Goal: Task Accomplishment & Management: Use online tool/utility

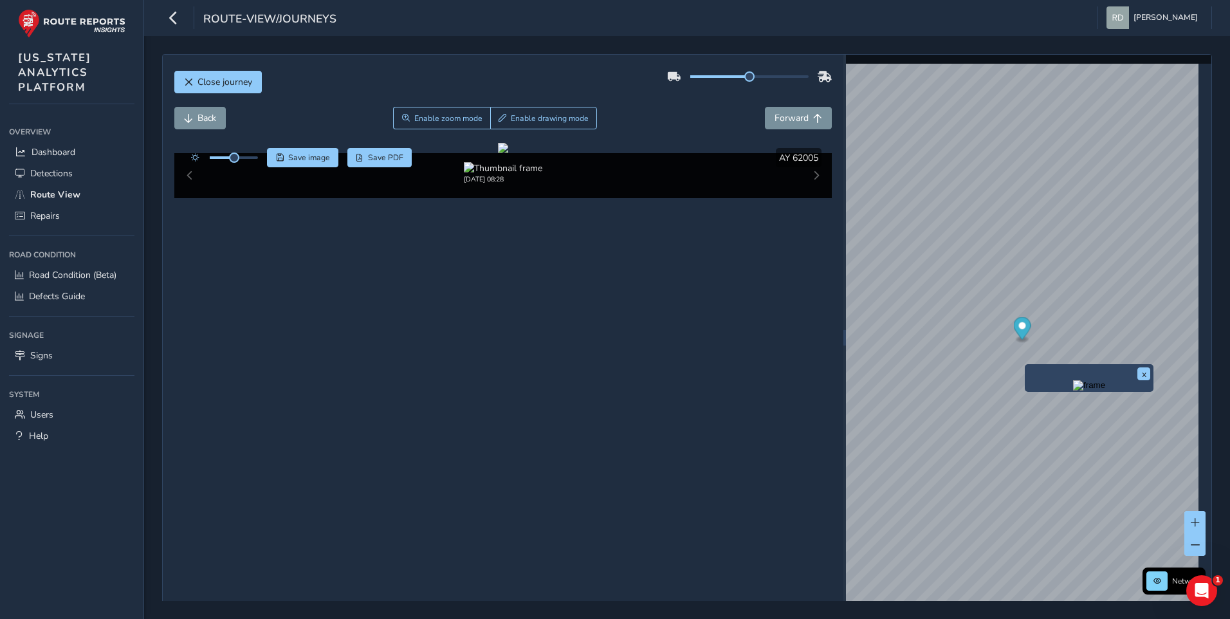
click at [806, 198] on div "[DATE] 08:28" at bounding box center [503, 175] width 658 height 45
click at [808, 198] on div "[DATE] 08:28" at bounding box center [503, 175] width 658 height 45
click at [508, 153] on div at bounding box center [503, 148] width 10 height 10
click at [515, 112] on button "Enable drawing mode" at bounding box center [543, 118] width 107 height 23
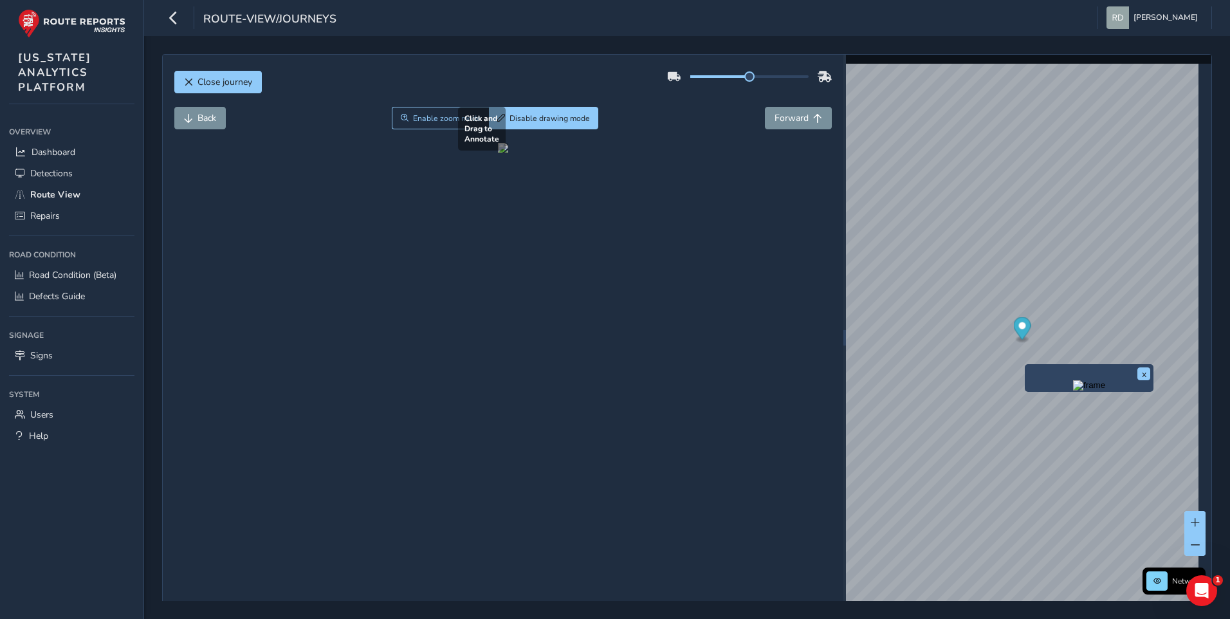
drag, startPoint x: 522, startPoint y: 370, endPoint x: 707, endPoint y: 462, distance: 207.4
click at [508, 153] on div at bounding box center [503, 148] width 10 height 10
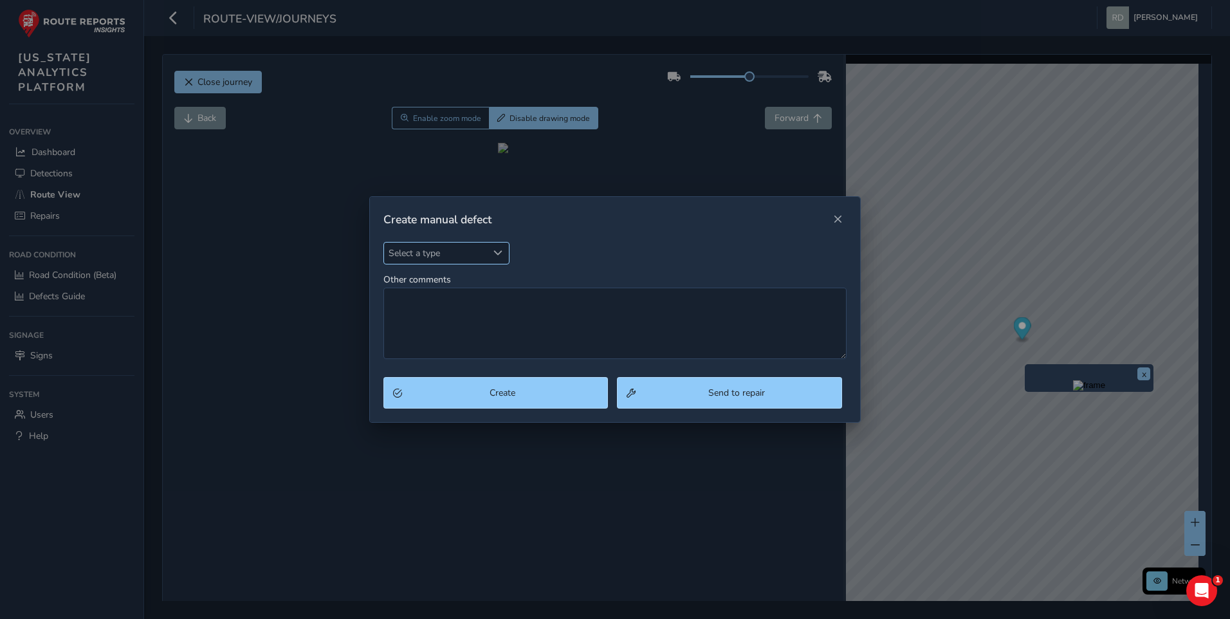
click at [503, 254] on div "Select a type" at bounding box center [497, 252] width 21 height 21
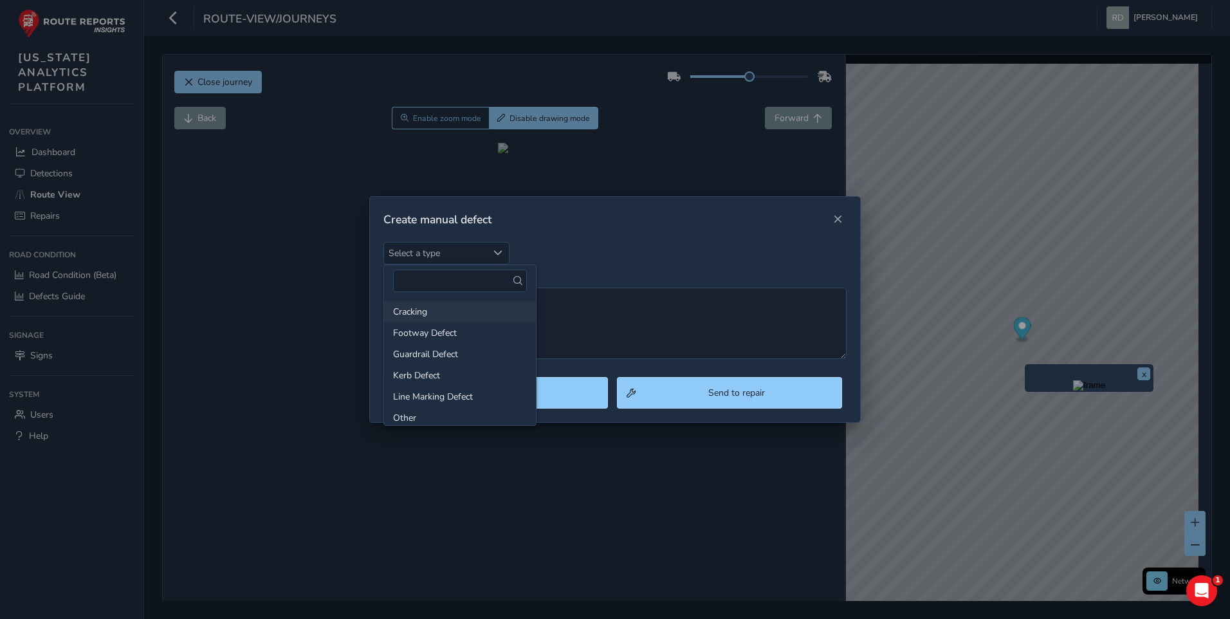
click at [410, 307] on li "Cracking" at bounding box center [460, 311] width 152 height 21
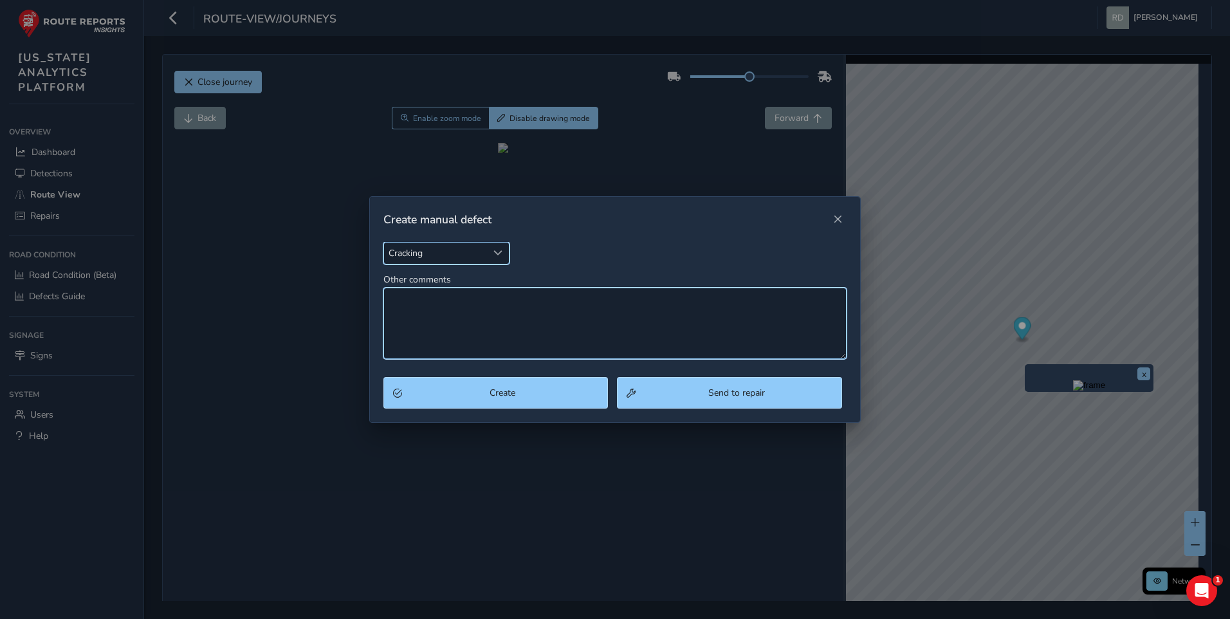
click at [595, 323] on textarea "Other comments" at bounding box center [615, 322] width 464 height 71
type textarea "Spalling"
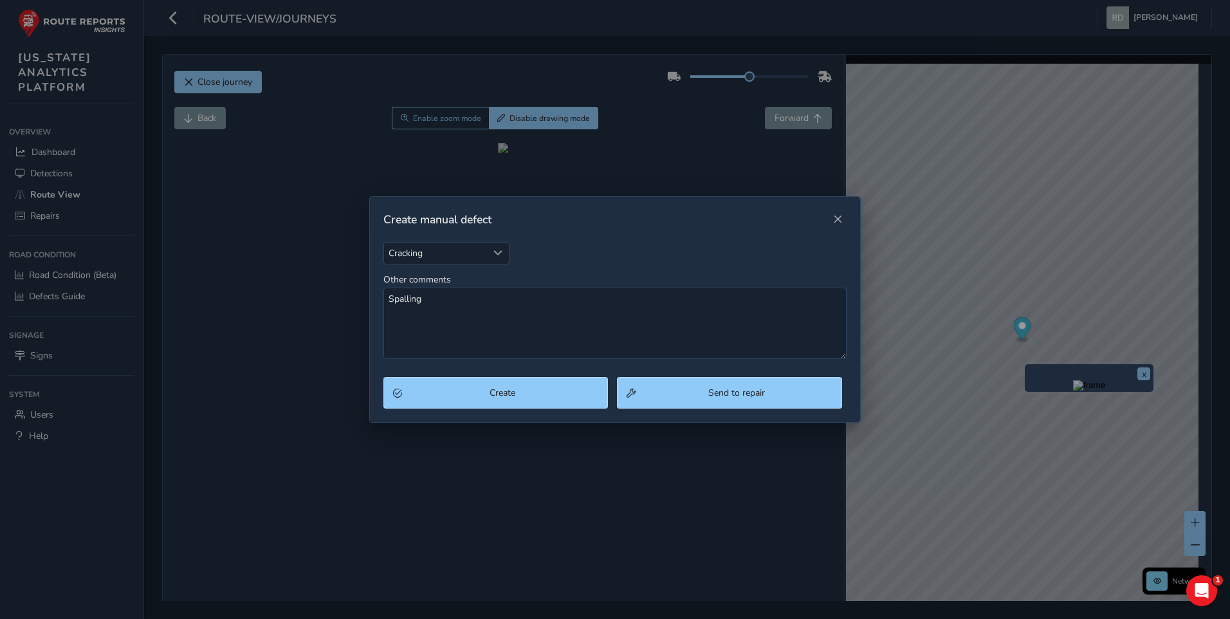
click at [709, 409] on div "Create Send to repair" at bounding box center [615, 399] width 491 height 45
click at [703, 402] on button "Send to repair" at bounding box center [729, 393] width 225 height 32
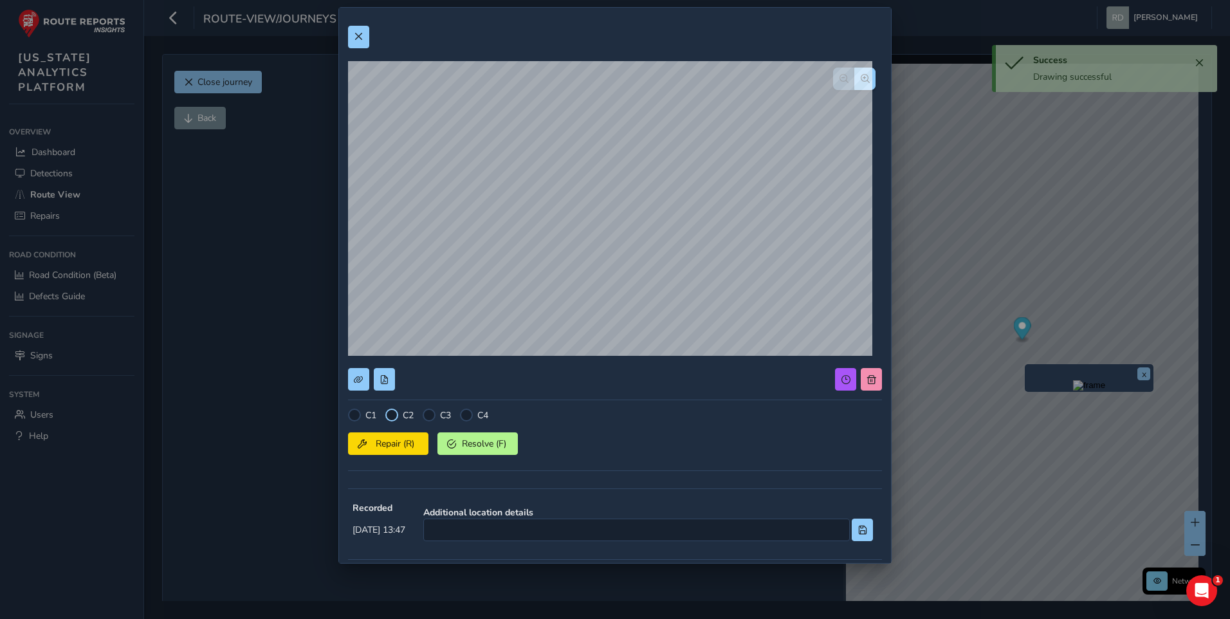
click at [396, 415] on div at bounding box center [391, 414] width 13 height 13
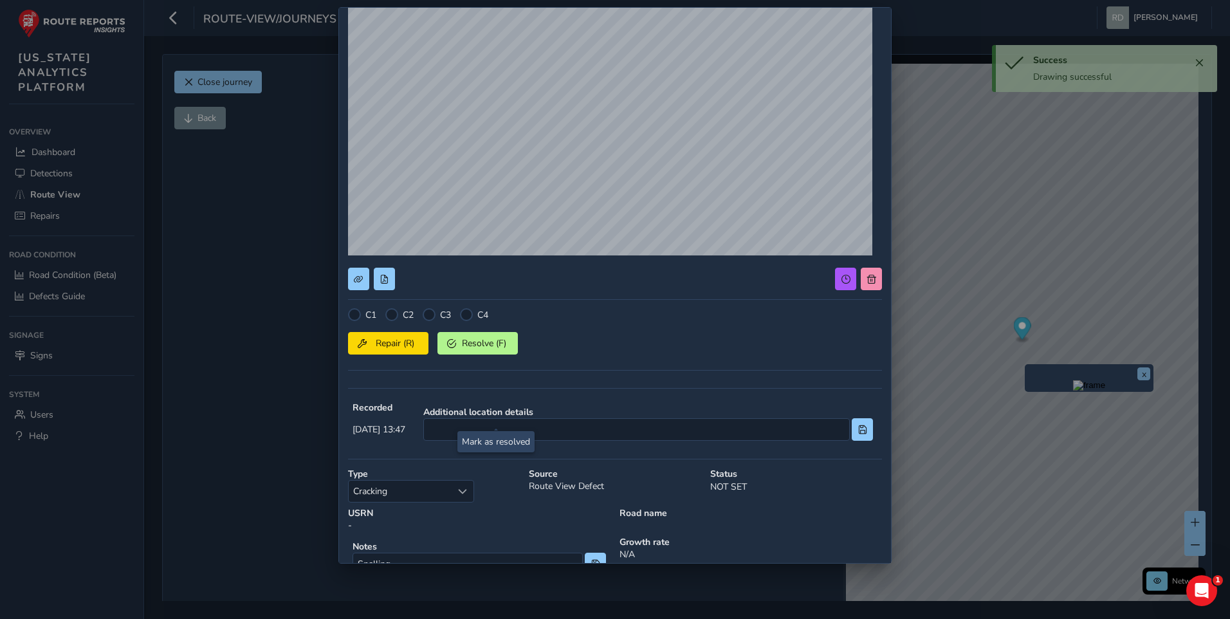
scroll to position [177, 0]
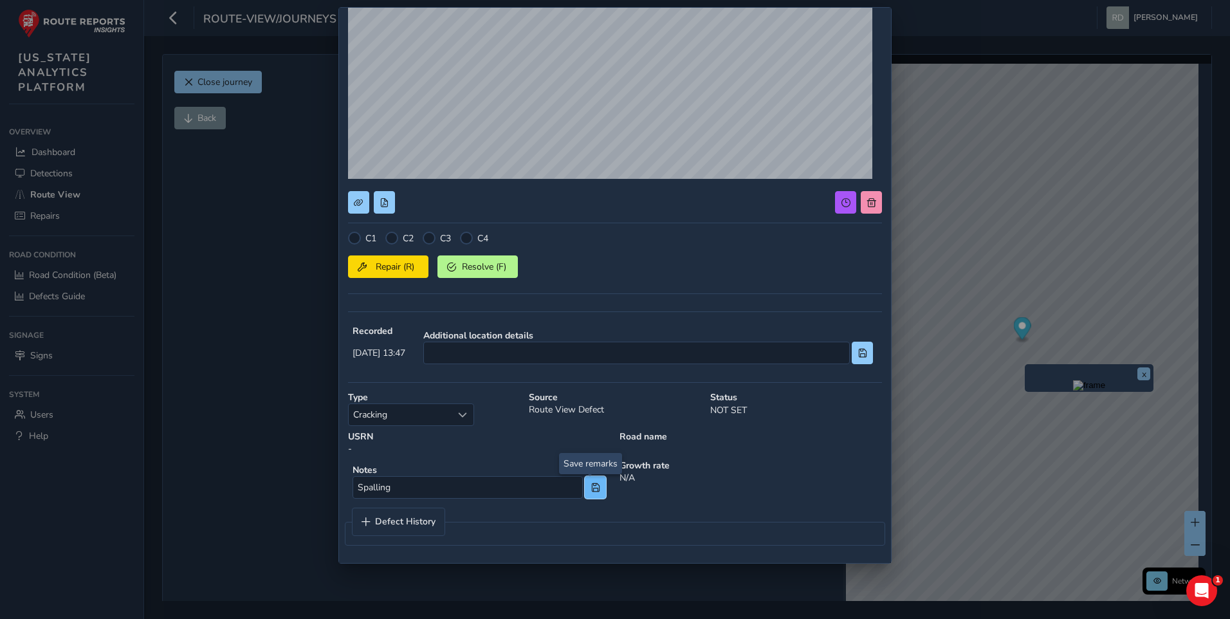
click at [592, 497] on button at bounding box center [595, 487] width 21 height 23
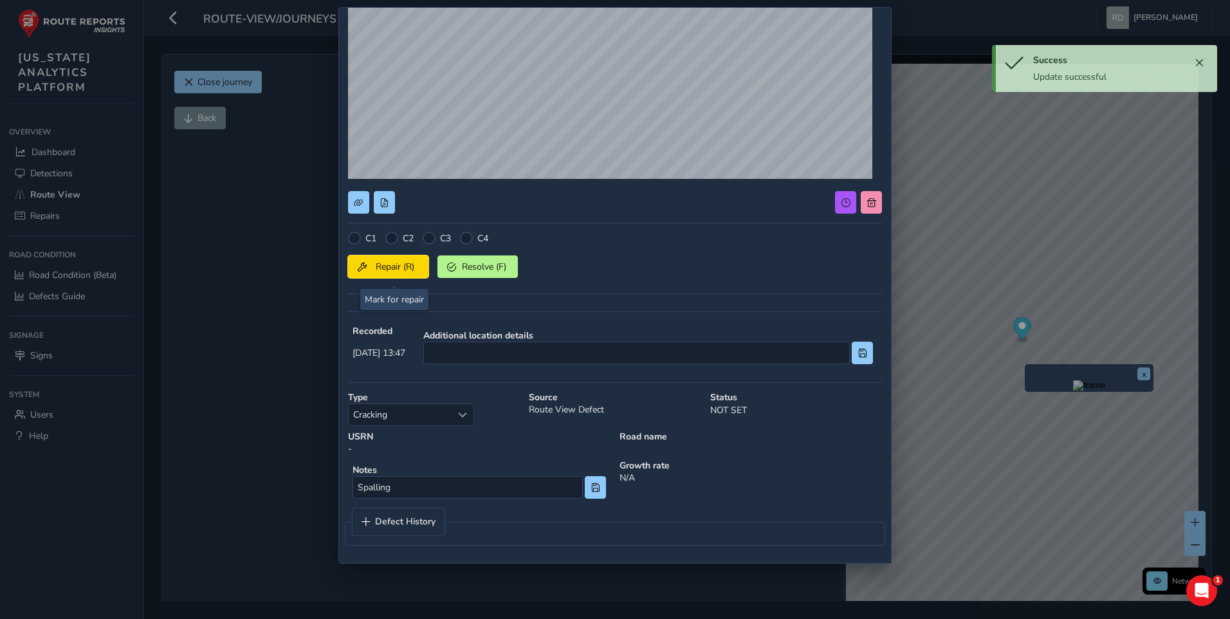
click at [391, 274] on button "Repair (R)" at bounding box center [388, 266] width 80 height 23
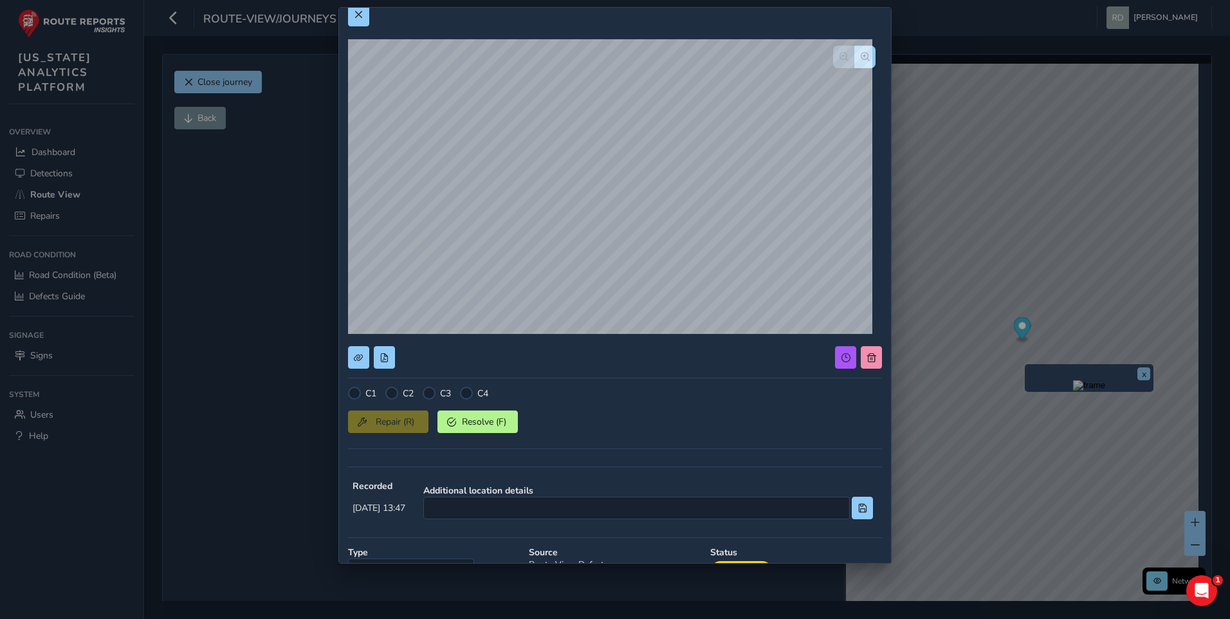
scroll to position [0, 0]
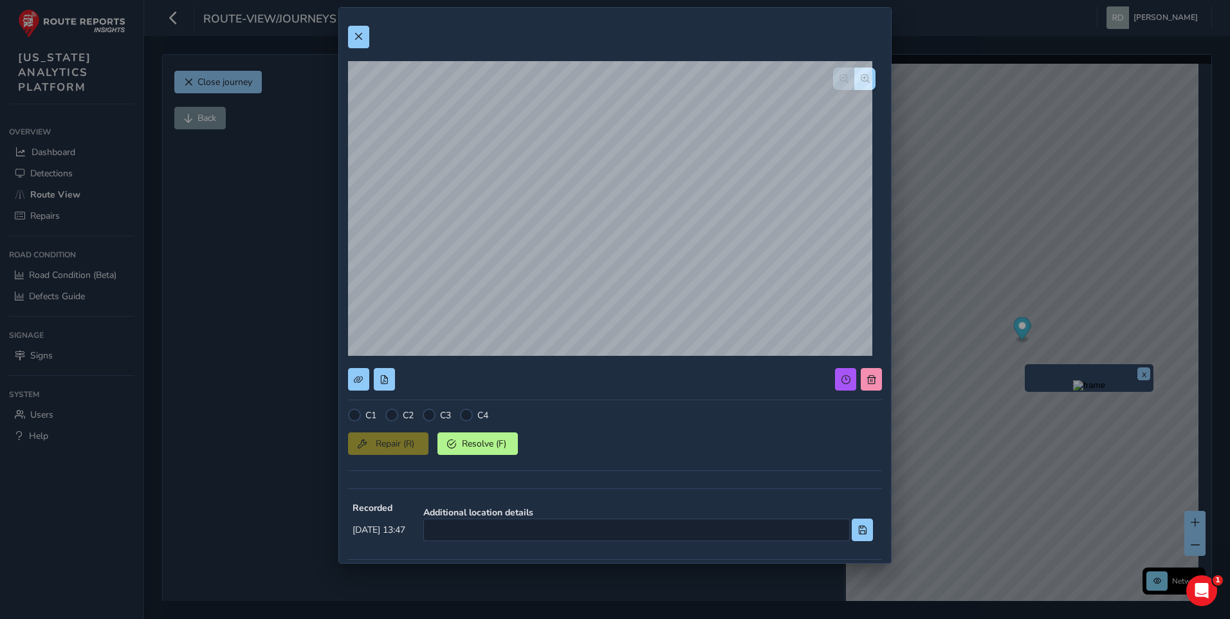
click at [361, 24] on div "C1 C2 C3 C4 Repair (R) Resolve (F) Recorded [DATE] 13:47 Additional location de…" at bounding box center [615, 374] width 534 height 715
click at [361, 37] on span at bounding box center [358, 36] width 9 height 9
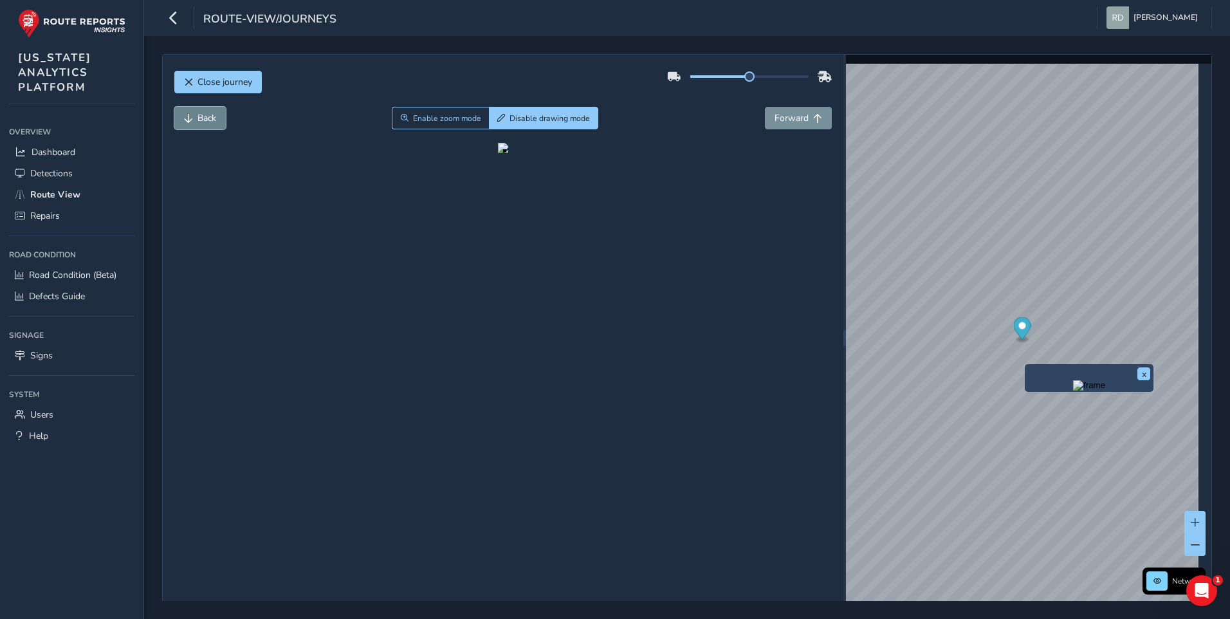
click at [190, 123] on button "Back" at bounding box center [199, 118] width 51 height 23
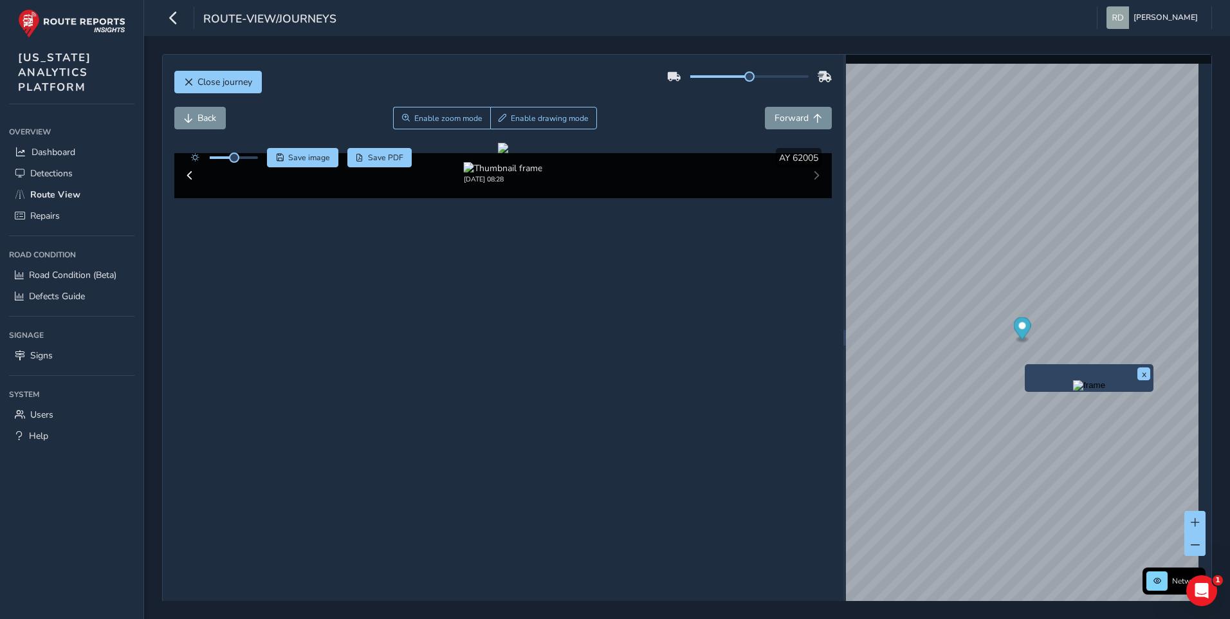
click at [327, 106] on div "Close journey" at bounding box center [503, 86] width 658 height 41
click at [574, 119] on span "Enable drawing mode" at bounding box center [550, 118] width 78 height 10
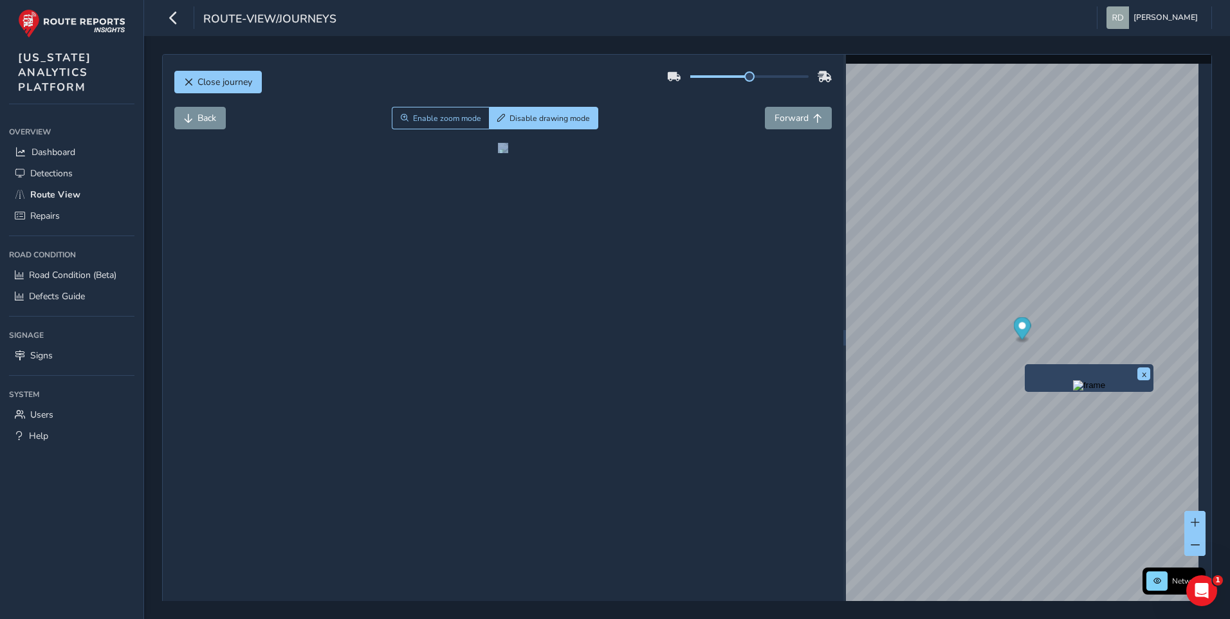
drag, startPoint x: 292, startPoint y: 388, endPoint x: 458, endPoint y: 510, distance: 206.0
click at [458, 510] on div "Close journey Back Enable zoom mode Disable drawing mode Forward Click and Drag…" at bounding box center [503, 338] width 680 height 566
click at [498, 153] on div at bounding box center [503, 148] width 10 height 10
drag, startPoint x: 444, startPoint y: 504, endPoint x: 303, endPoint y: 395, distance: 178.4
click at [498, 153] on div at bounding box center [503, 148] width 10 height 10
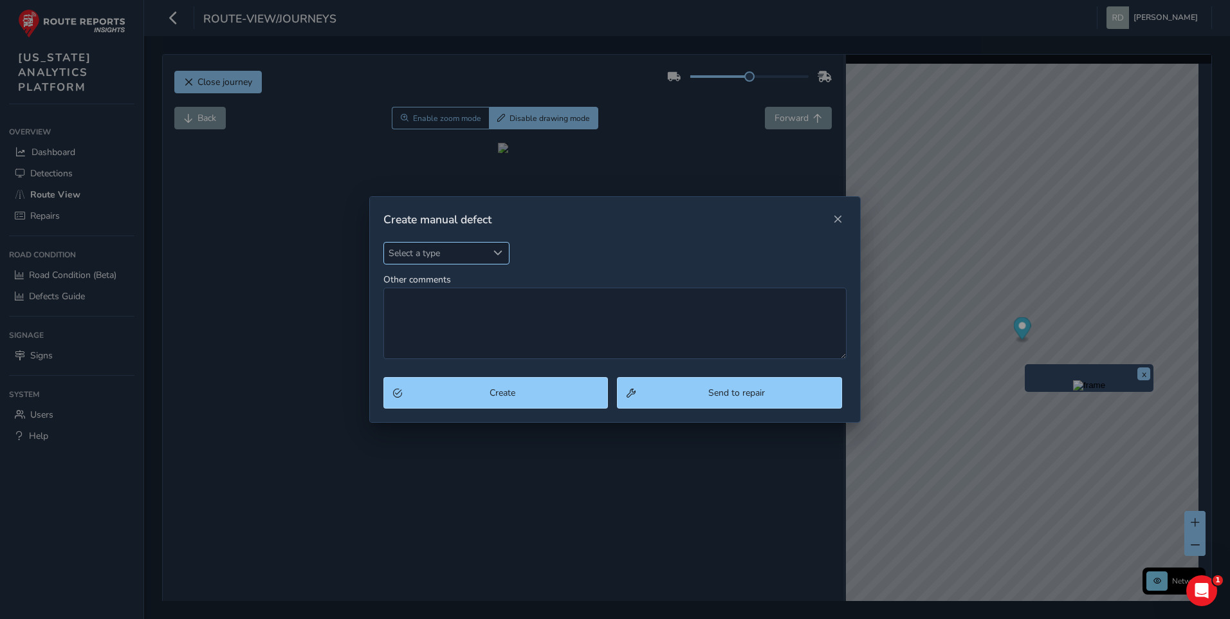
click at [463, 242] on span "Select a type" at bounding box center [436, 252] width 104 height 21
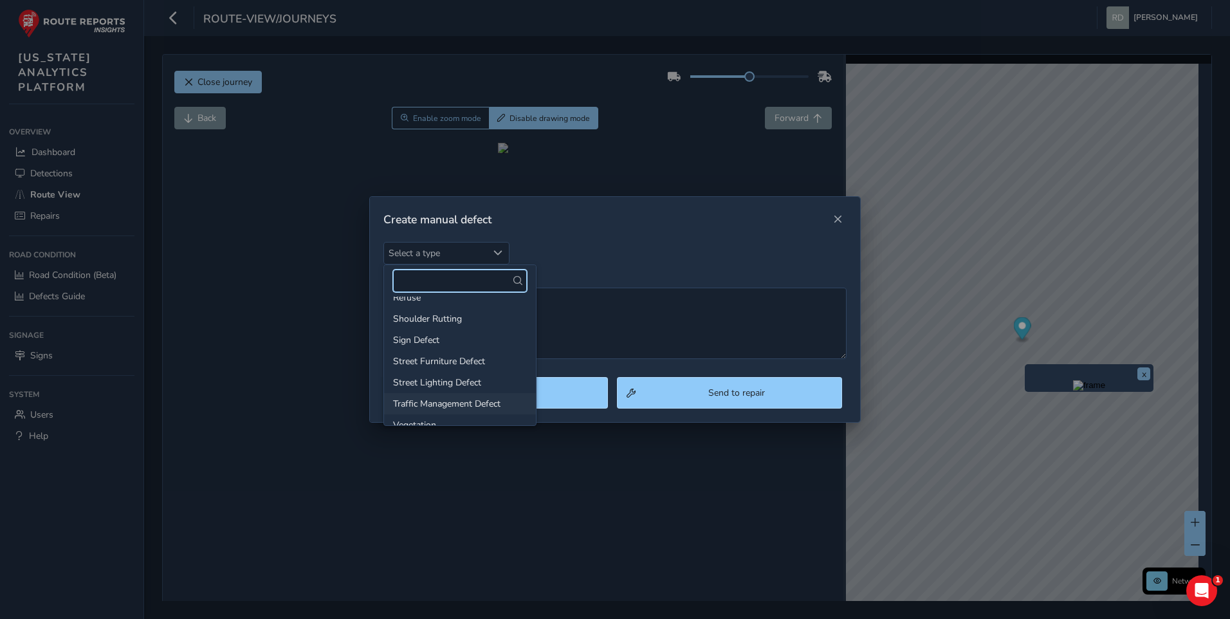
scroll to position [199, 0]
click at [453, 305] on li "Shoulder Rutting" at bounding box center [460, 303] width 152 height 21
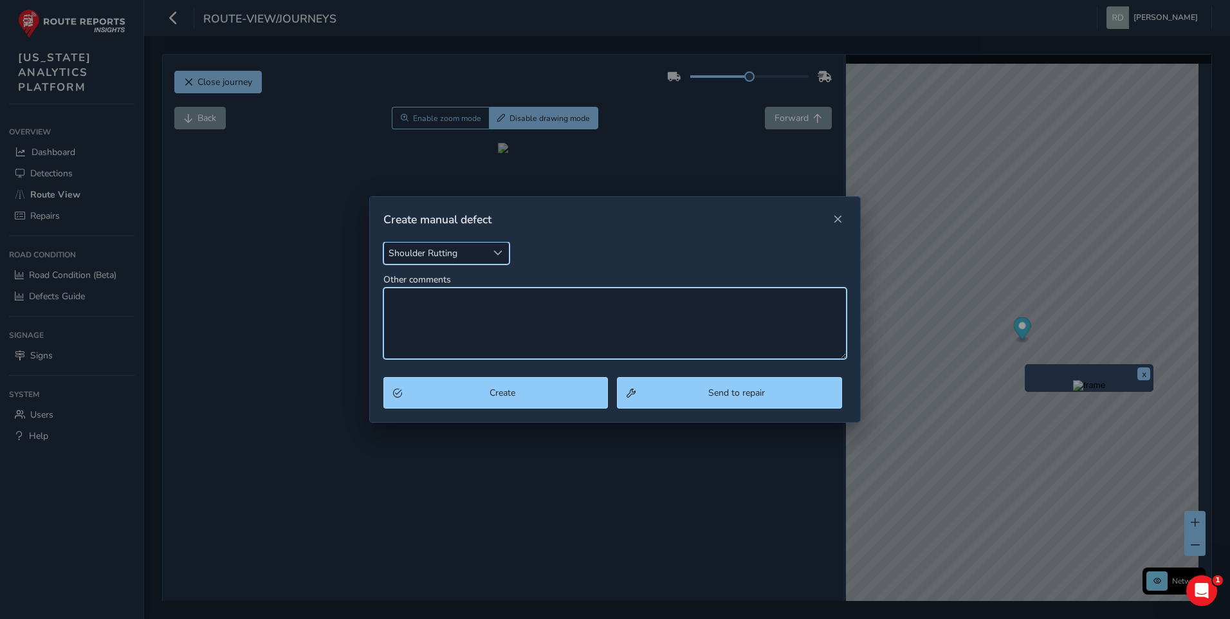
click at [484, 327] on textarea "Other comments" at bounding box center [615, 322] width 464 height 71
type textarea "S"
type textarea "I"
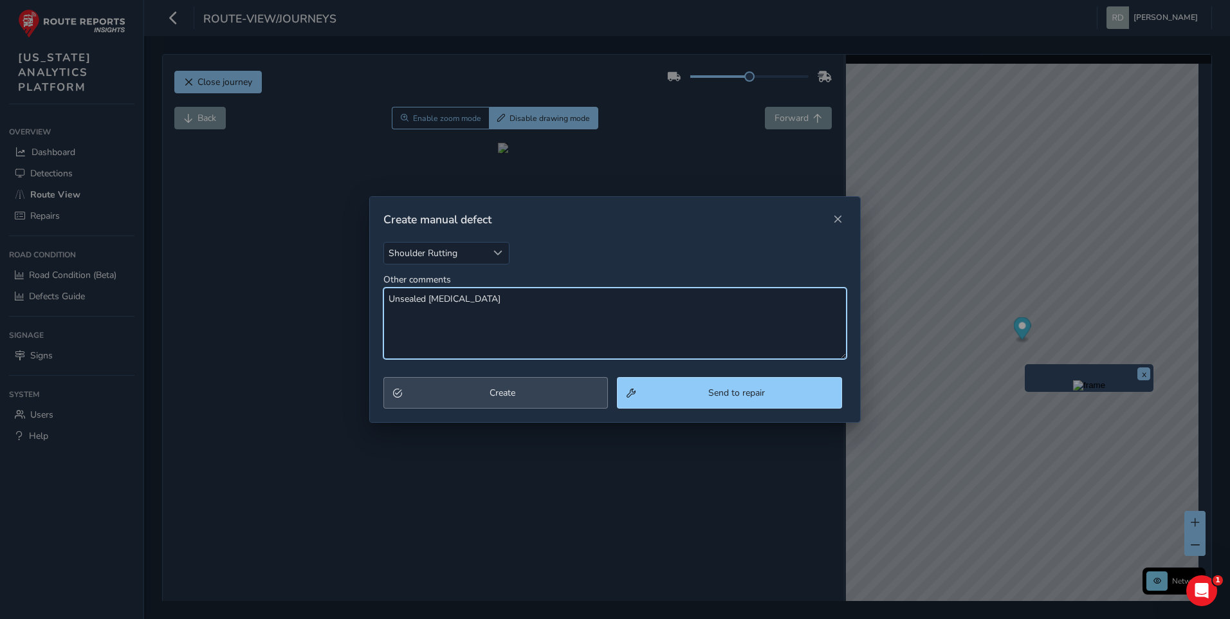
type textarea "Unsealed [MEDICAL_DATA]"
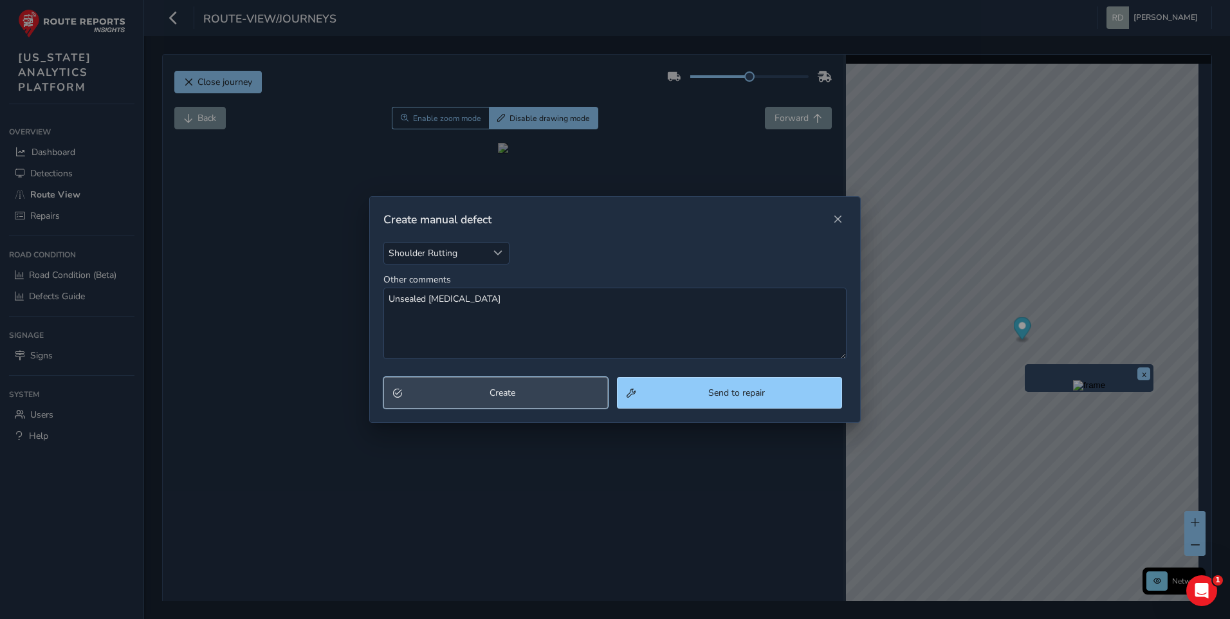
click at [568, 396] on span "Create" at bounding box center [502, 392] width 192 height 12
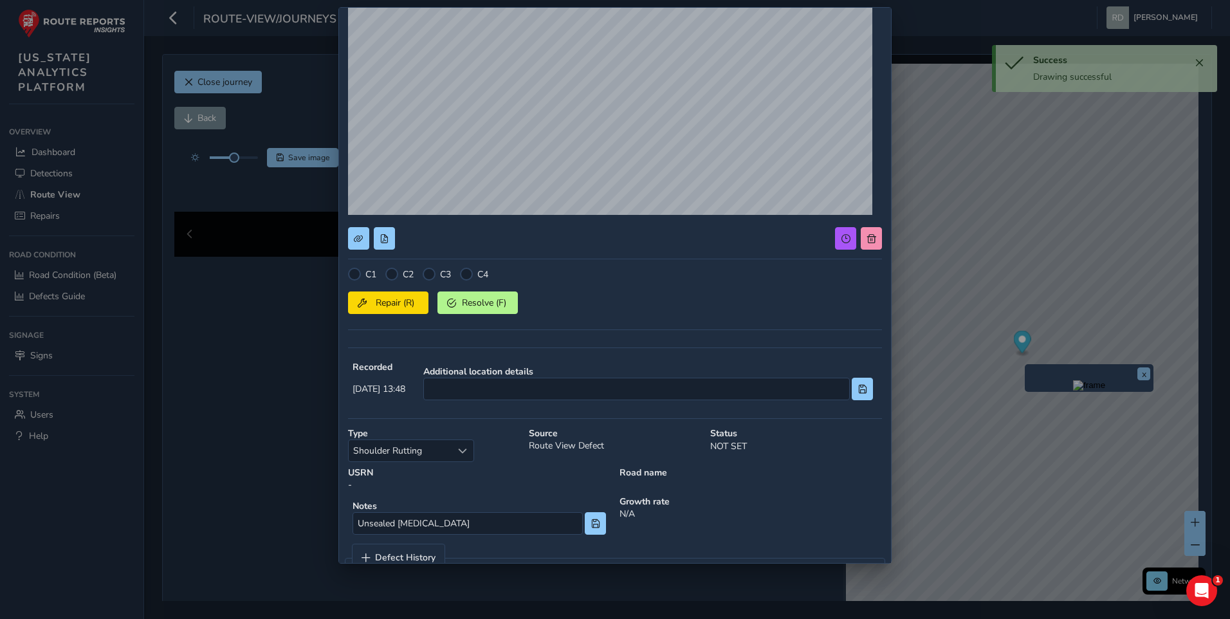
scroll to position [177, 0]
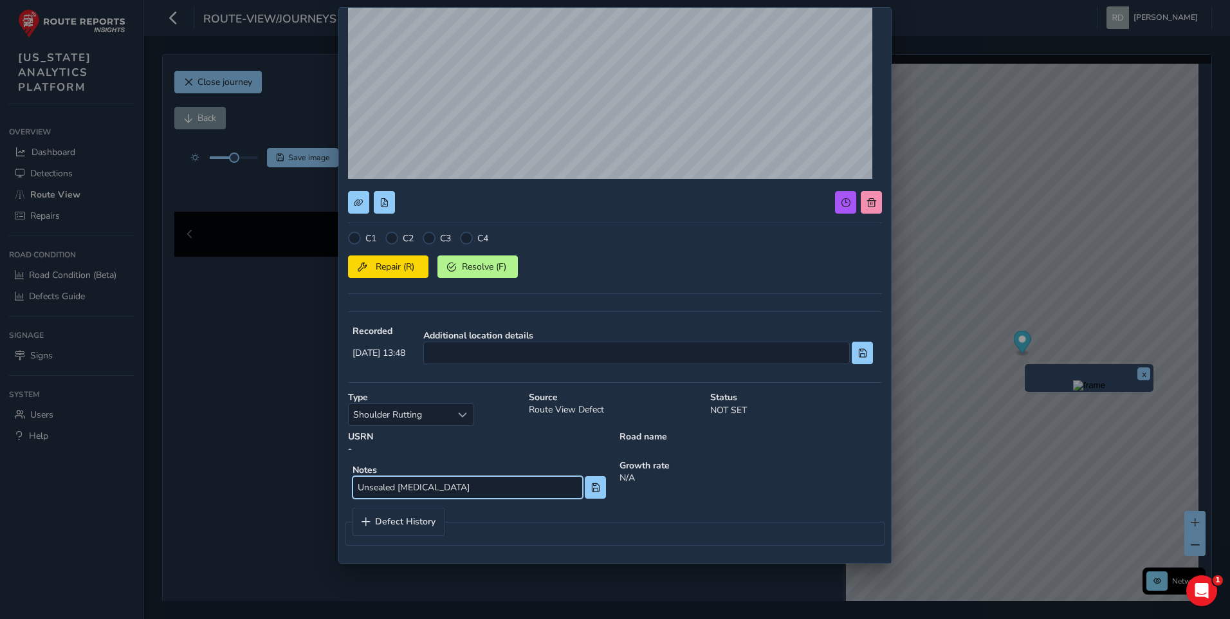
click at [556, 493] on input "Unsealed [MEDICAL_DATA]" at bounding box center [467, 487] width 230 height 23
click at [407, 228] on div "C1 C2 C3 C4 Repair (R) Resolve (F) Recorded [DATE] 13:48 Additional location de…" at bounding box center [615, 197] width 534 height 714
click at [394, 244] on div at bounding box center [391, 238] width 13 height 13
click at [393, 264] on span "Repair (R)" at bounding box center [395, 266] width 48 height 12
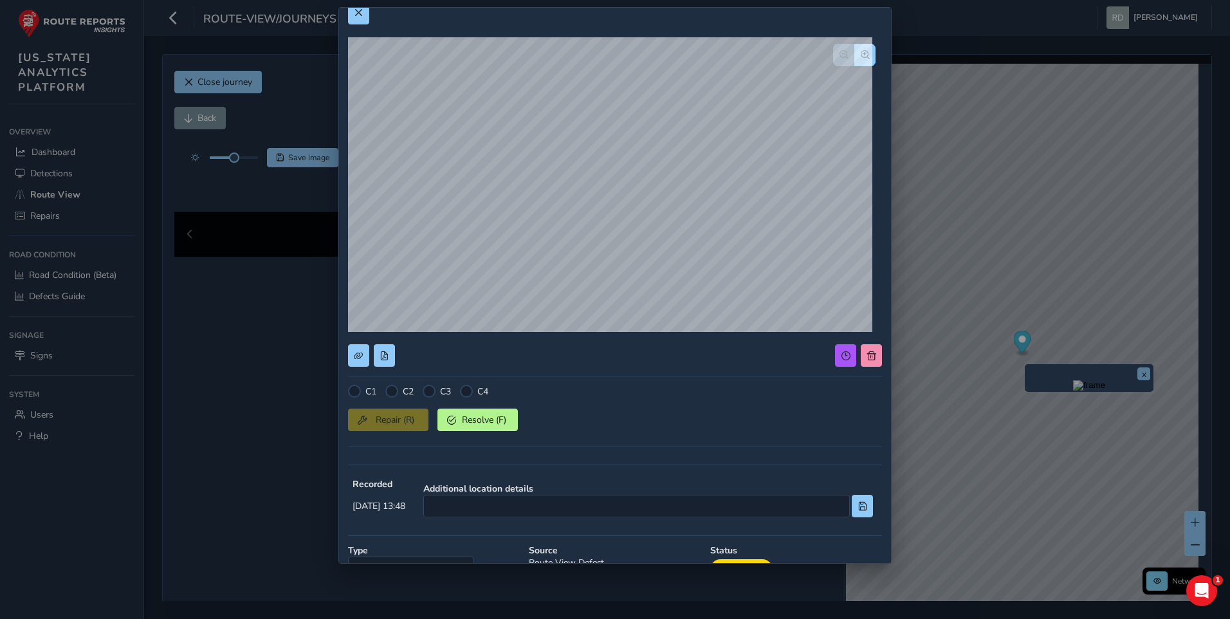
scroll to position [0, 0]
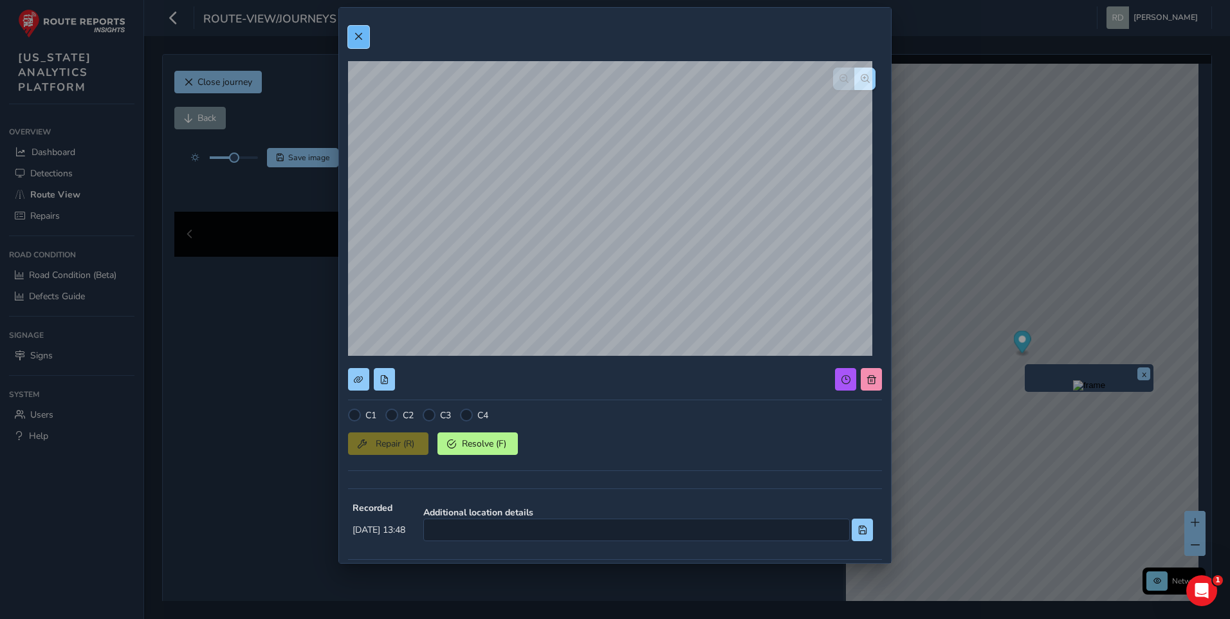
click at [363, 28] on button at bounding box center [358, 37] width 21 height 23
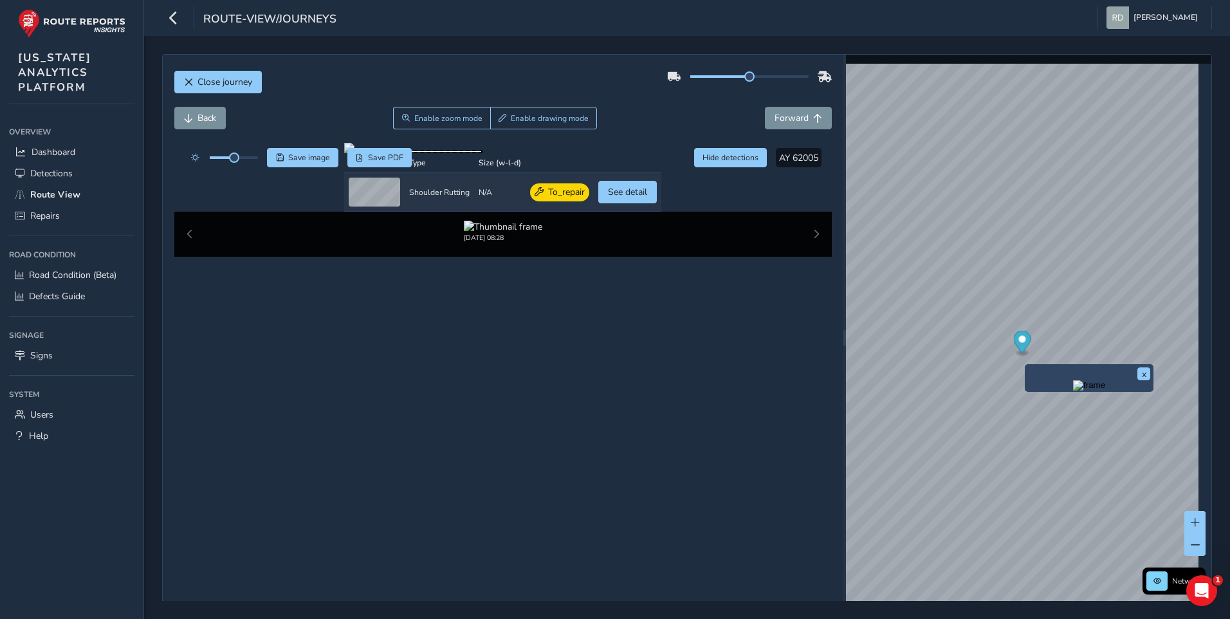
click at [687, 108] on div "Back Enable zoom mode Enable drawing mode Forward" at bounding box center [503, 118] width 658 height 23
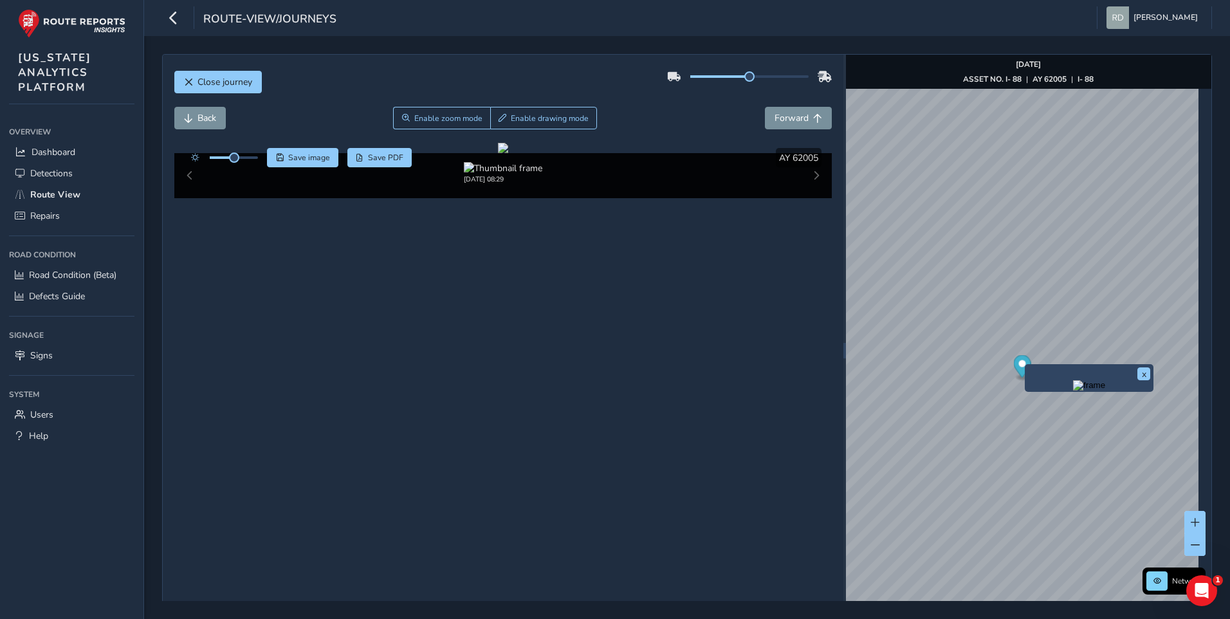
click at [555, 87] on div "Close journey" at bounding box center [503, 86] width 658 height 41
click at [547, 113] on span "Enable drawing mode" at bounding box center [550, 118] width 78 height 10
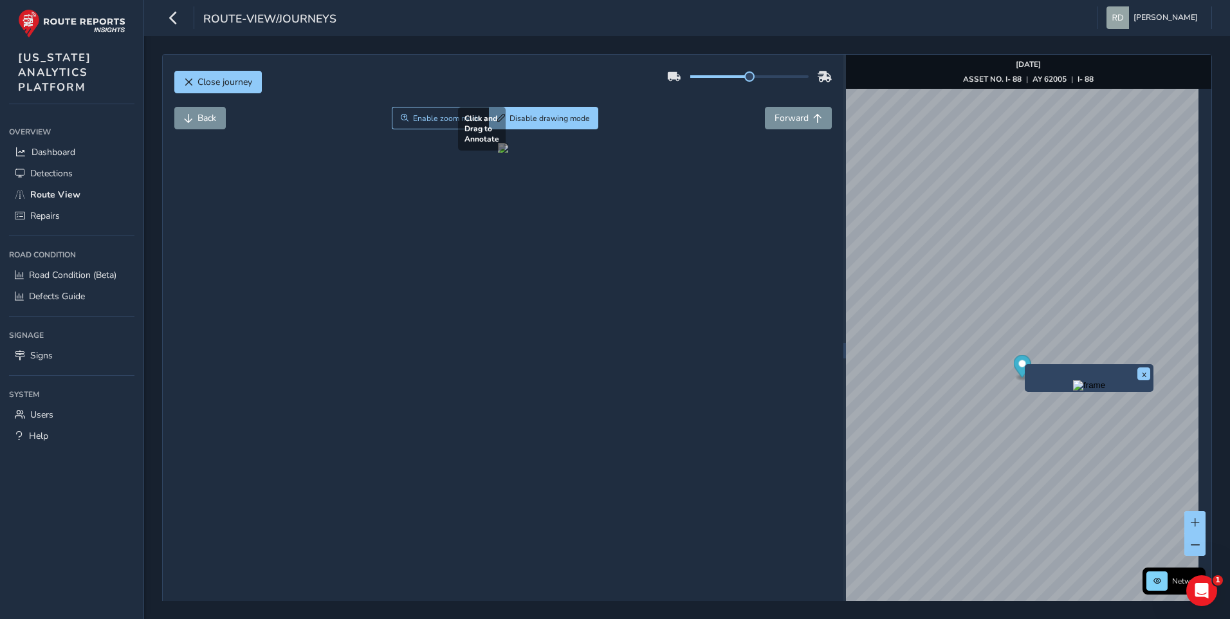
drag, startPoint x: 434, startPoint y: 484, endPoint x: 714, endPoint y: 485, distance: 280.4
click at [508, 153] on div at bounding box center [503, 148] width 10 height 10
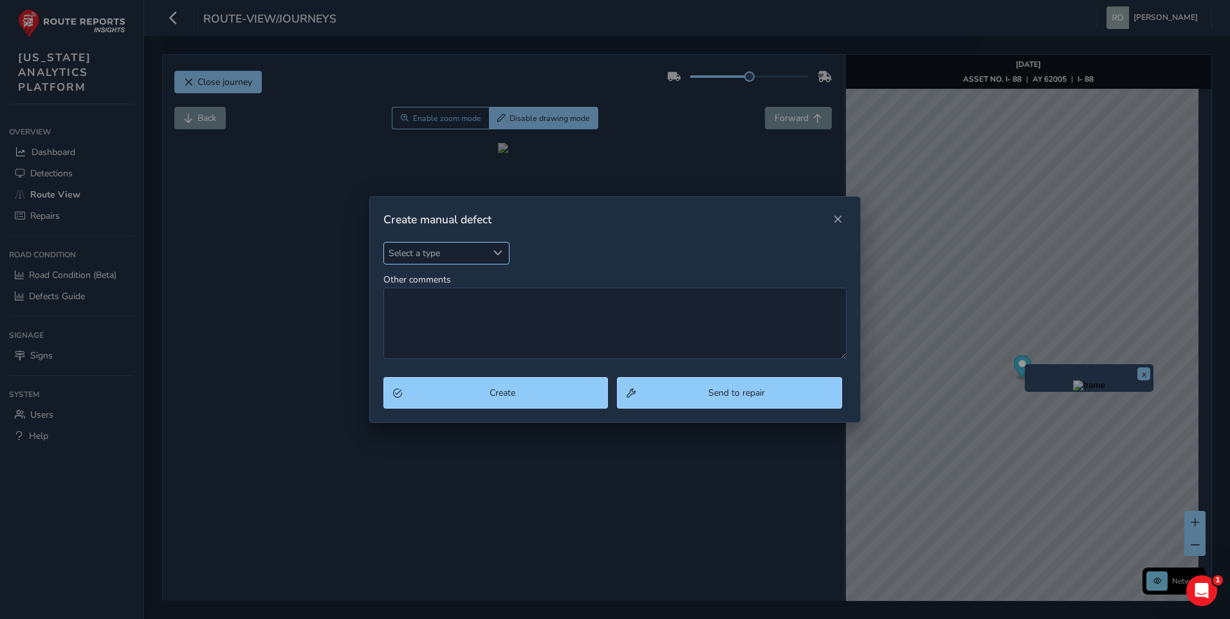
click at [477, 250] on span "Select a type" at bounding box center [436, 252] width 104 height 21
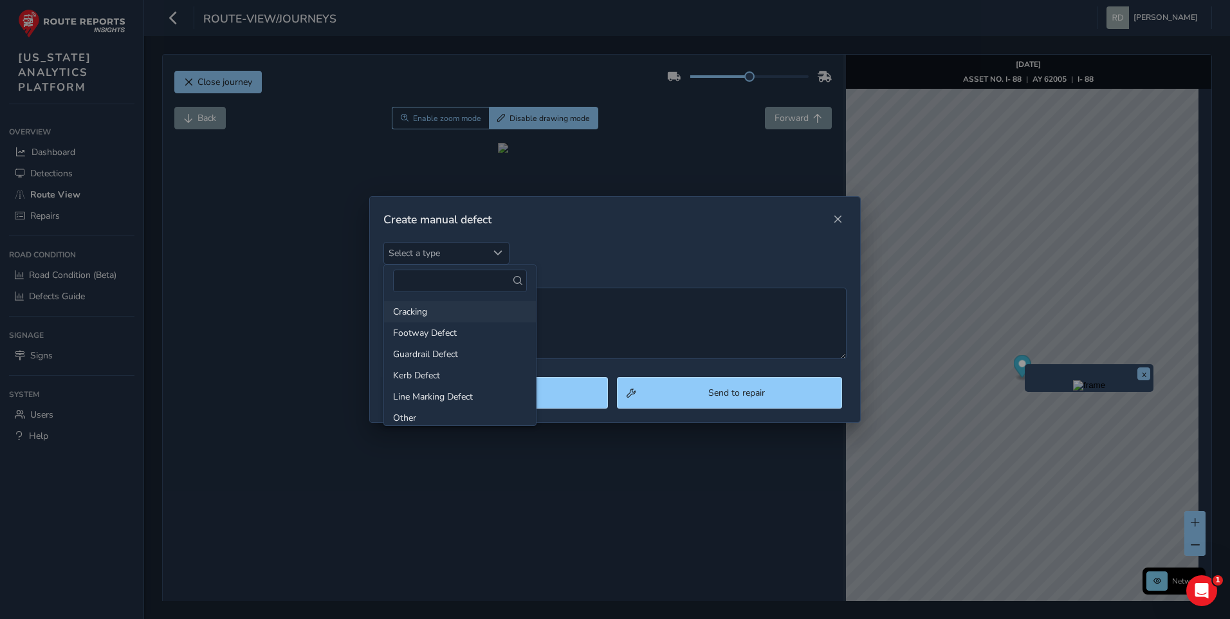
click at [455, 311] on li "Cracking" at bounding box center [460, 311] width 152 height 21
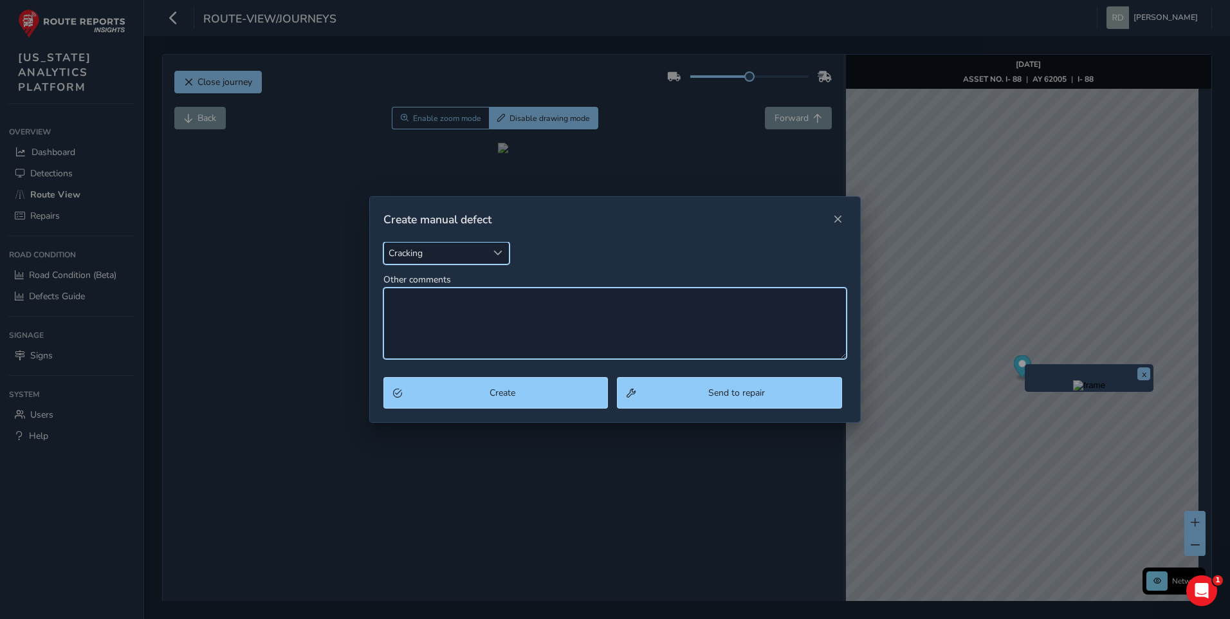
click at [565, 346] on textarea "Other comments" at bounding box center [615, 322] width 464 height 71
type textarea "Spalling"
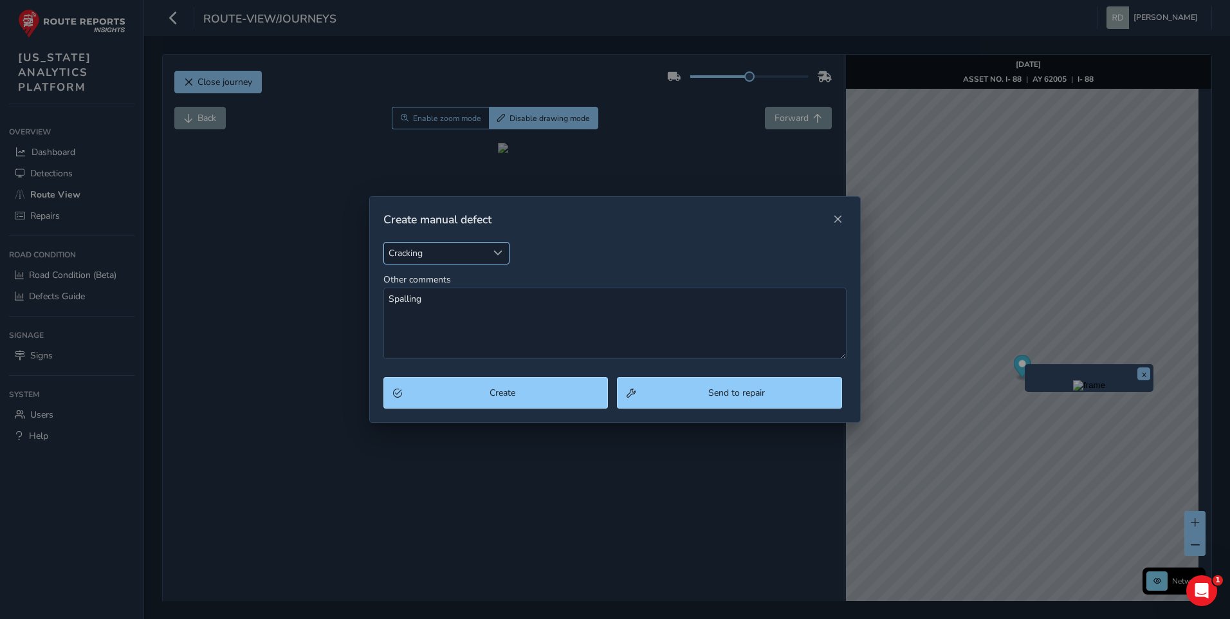
click at [474, 250] on span "Cracking" at bounding box center [436, 252] width 104 height 21
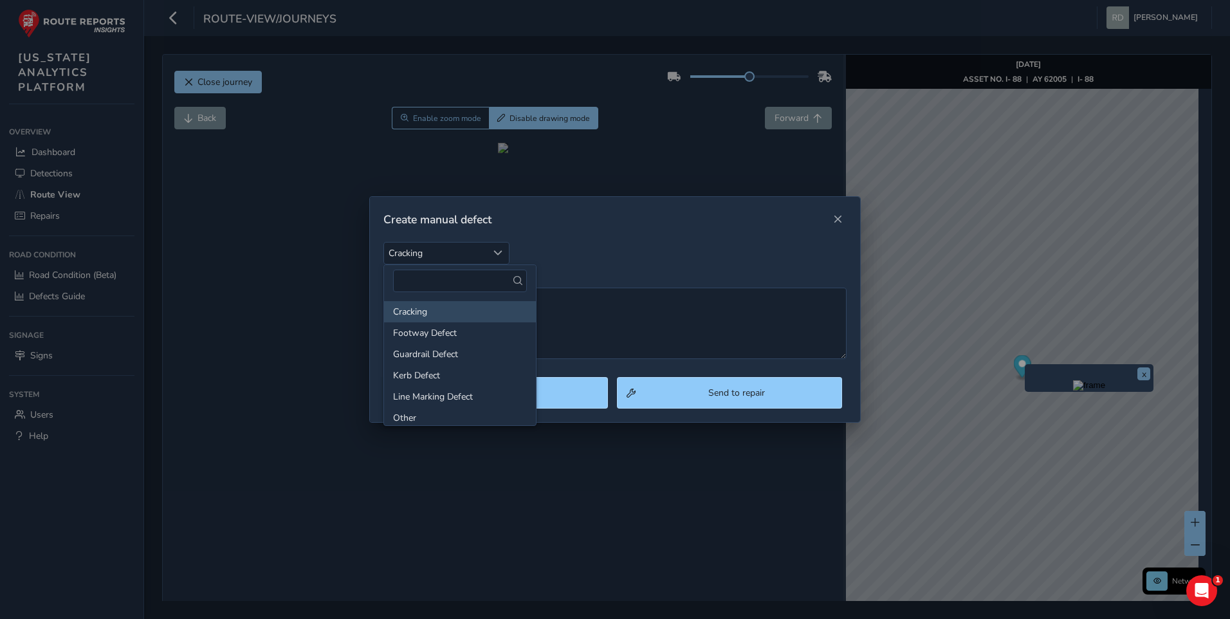
click at [647, 287] on div "Other comments Spalling" at bounding box center [615, 316] width 464 height 86
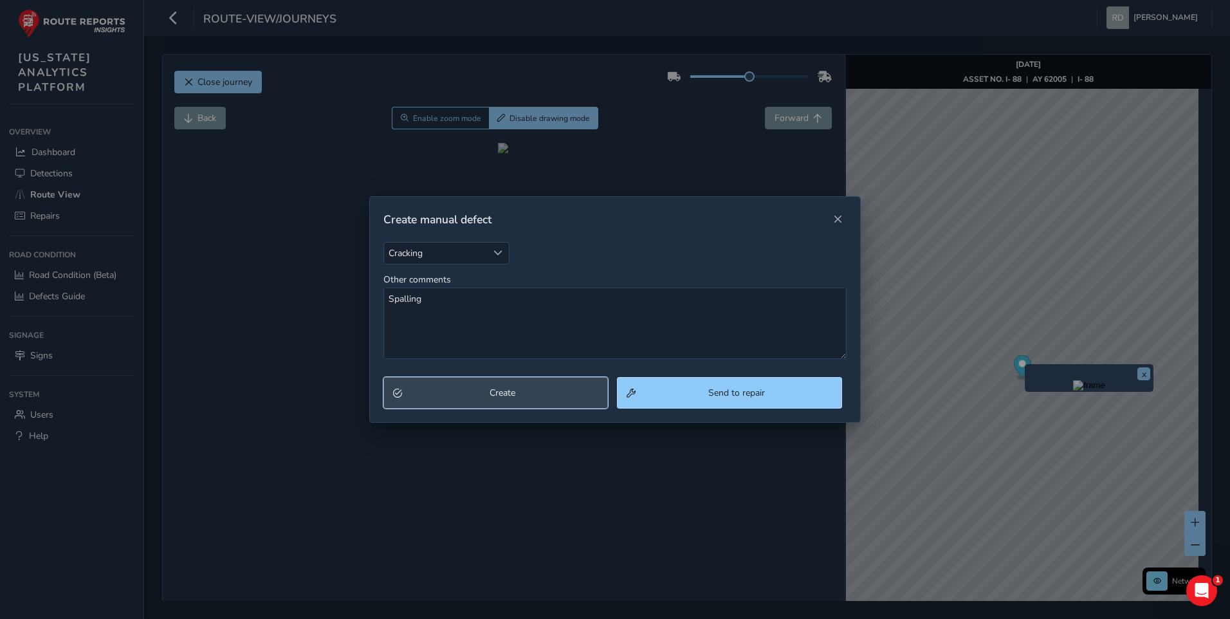
click at [558, 385] on button "Create" at bounding box center [495, 393] width 225 height 32
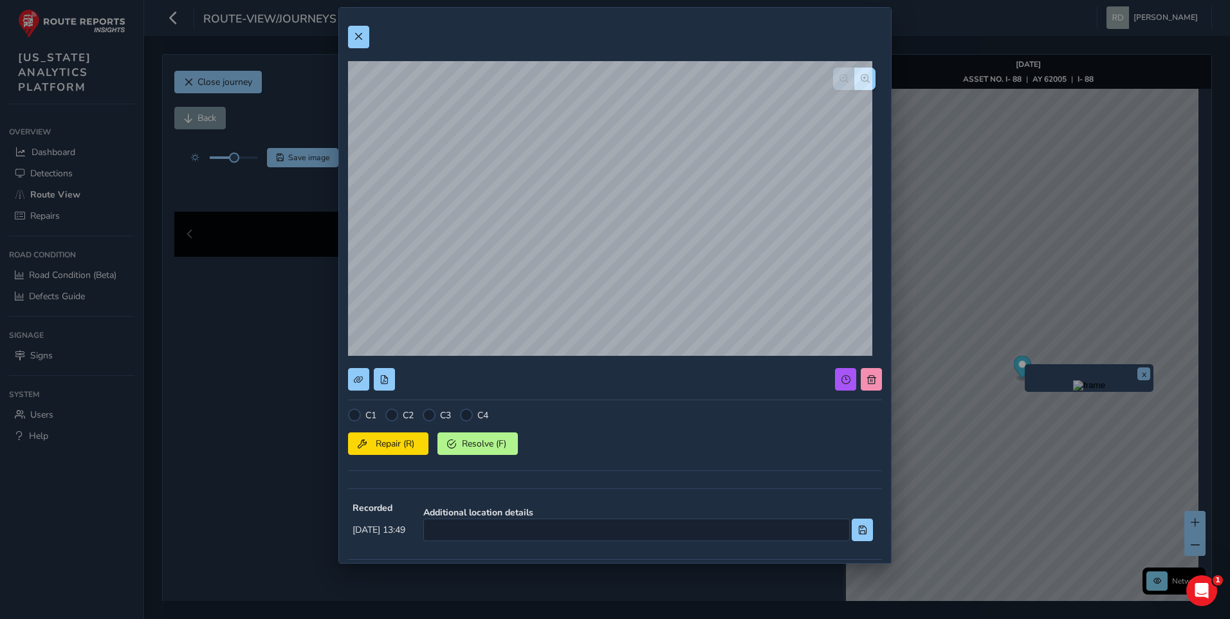
click at [402, 416] on div "C2" at bounding box center [399, 414] width 28 height 13
click at [390, 417] on div at bounding box center [391, 414] width 13 height 13
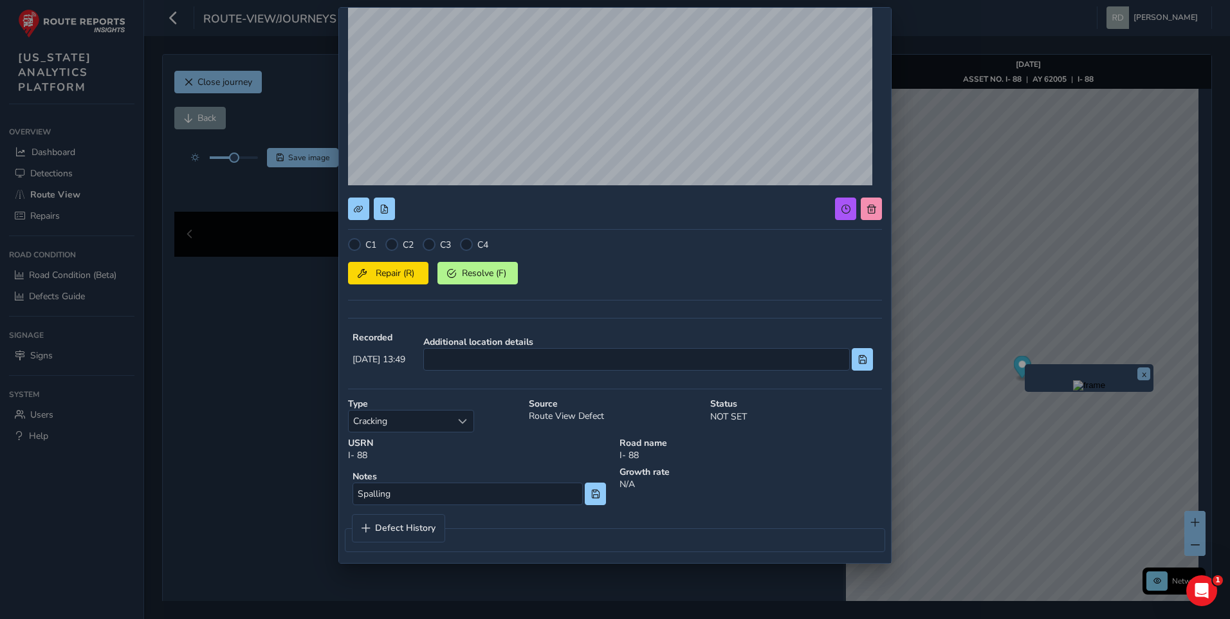
scroll to position [177, 0]
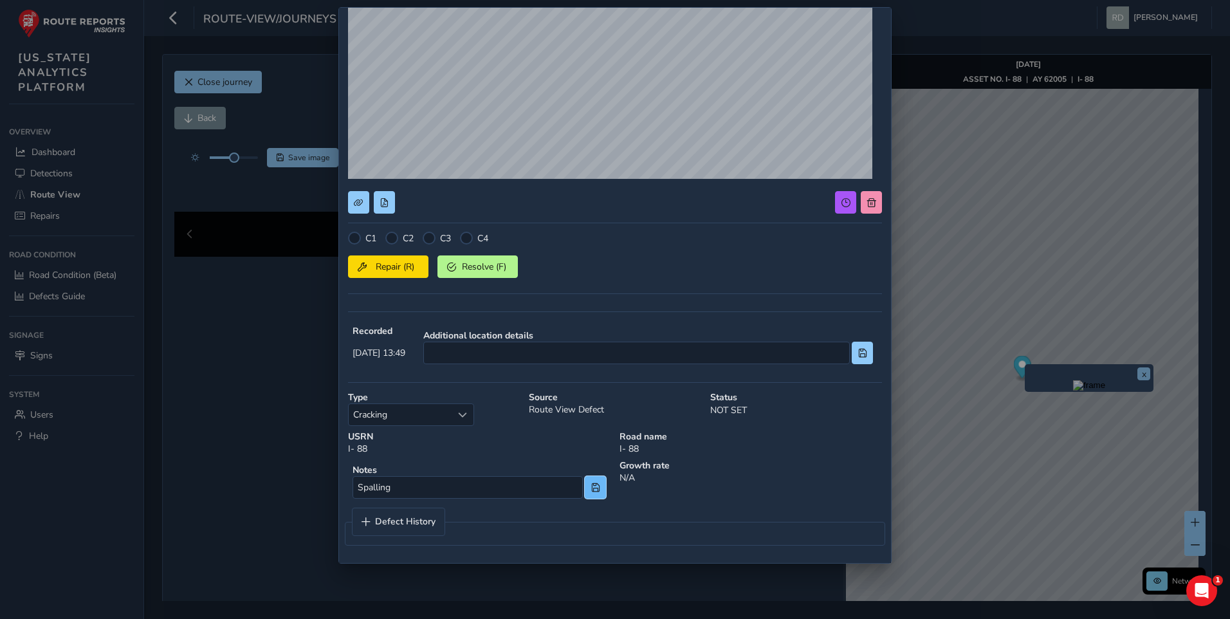
click at [591, 491] on span at bounding box center [595, 487] width 9 height 9
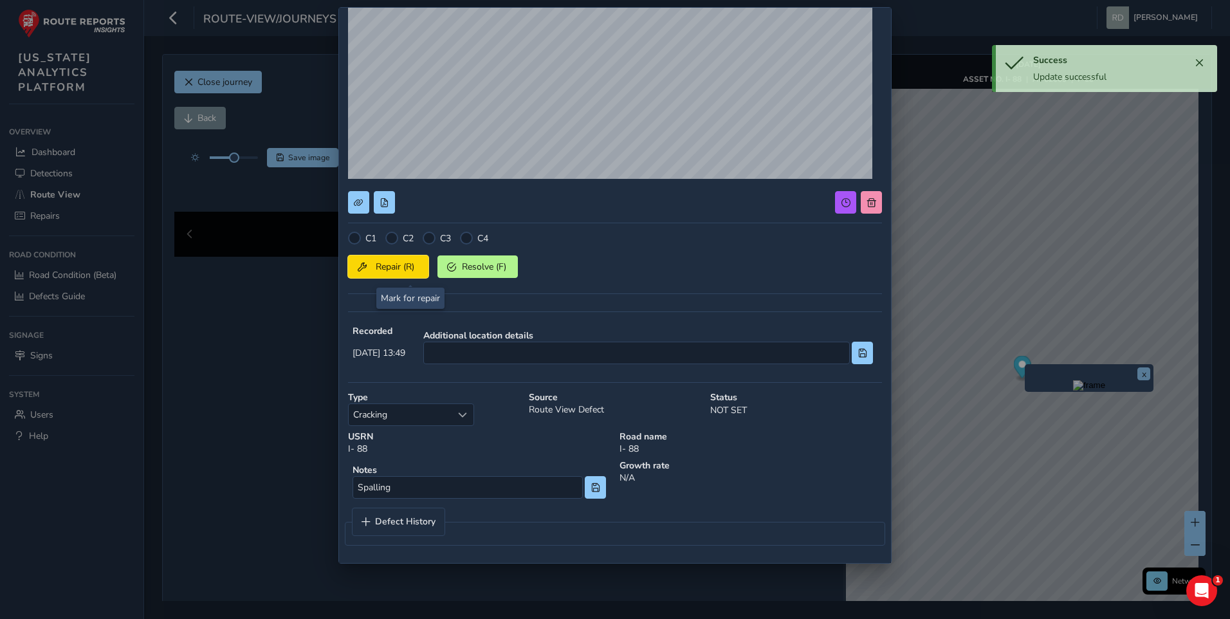
click at [407, 272] on span "Repair (R)" at bounding box center [395, 266] width 48 height 12
click at [389, 241] on div at bounding box center [391, 238] width 13 height 13
click at [392, 237] on div at bounding box center [391, 238] width 13 height 13
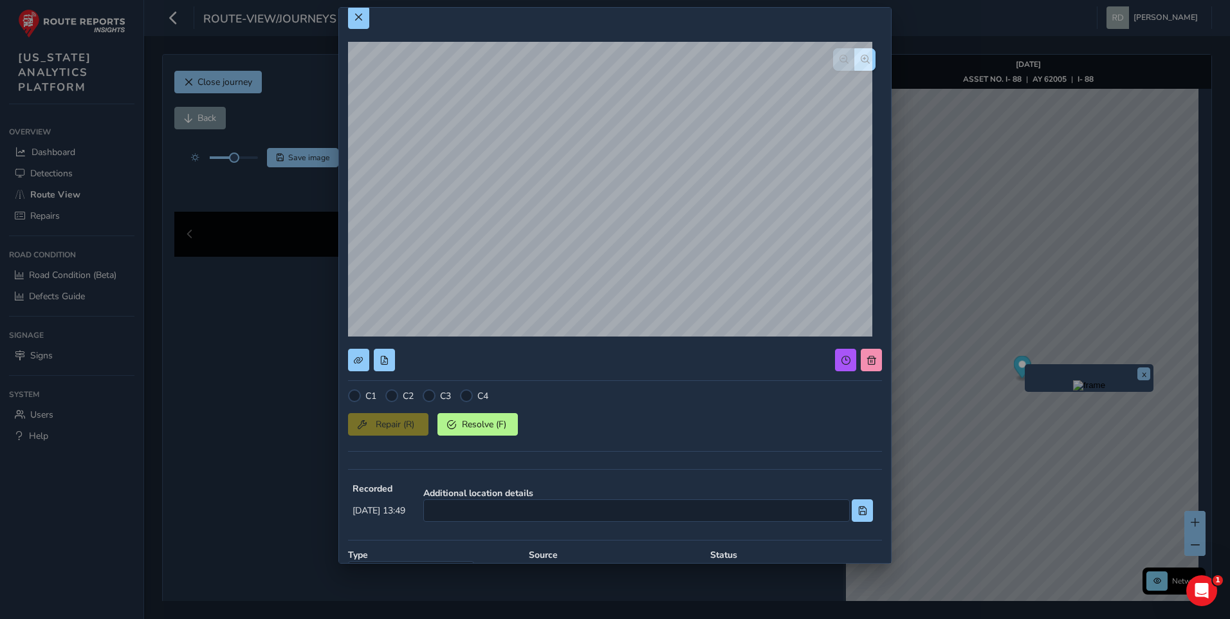
scroll to position [0, 0]
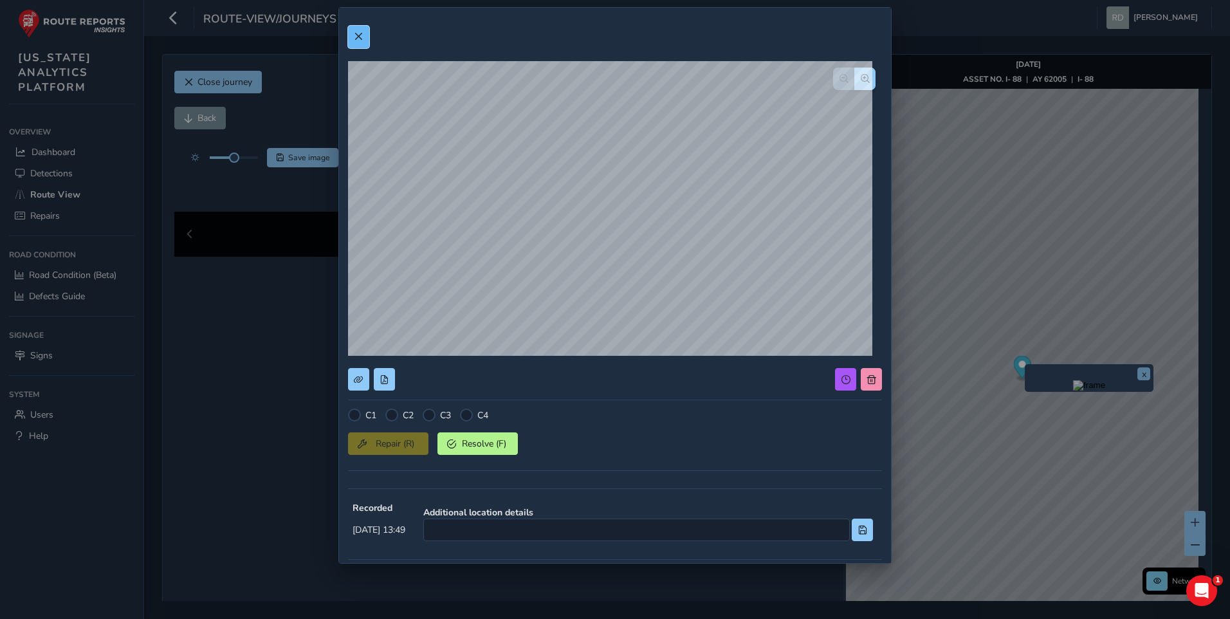
click at [361, 34] on span at bounding box center [358, 36] width 9 height 9
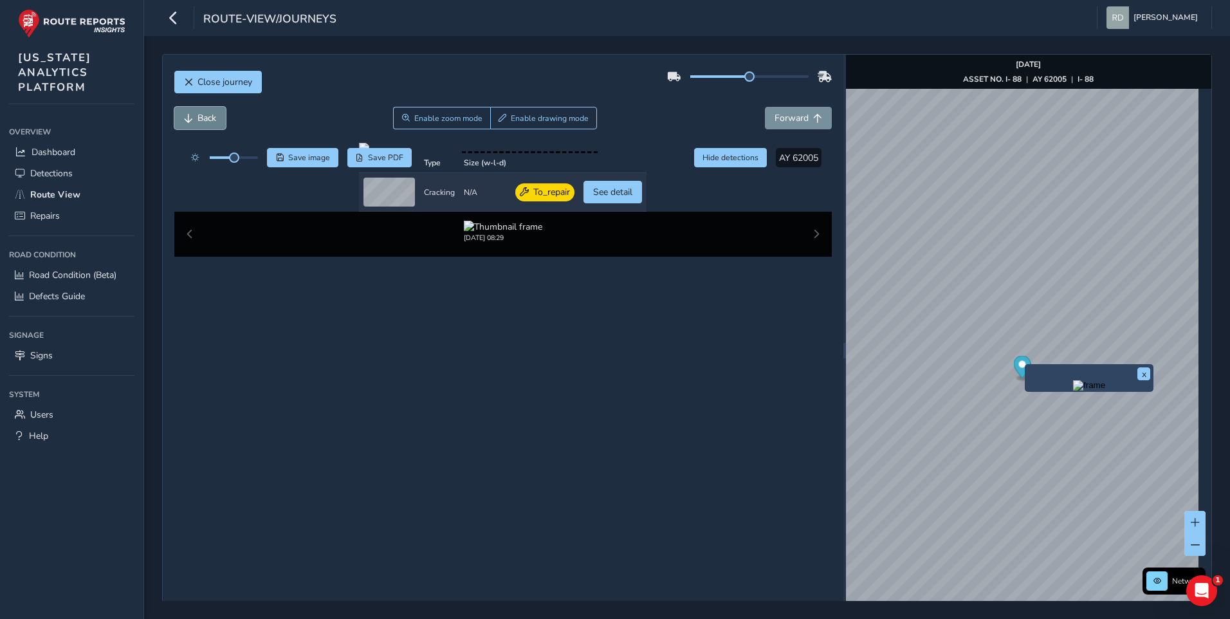
click at [198, 123] on span "Back" at bounding box center [206, 118] width 19 height 12
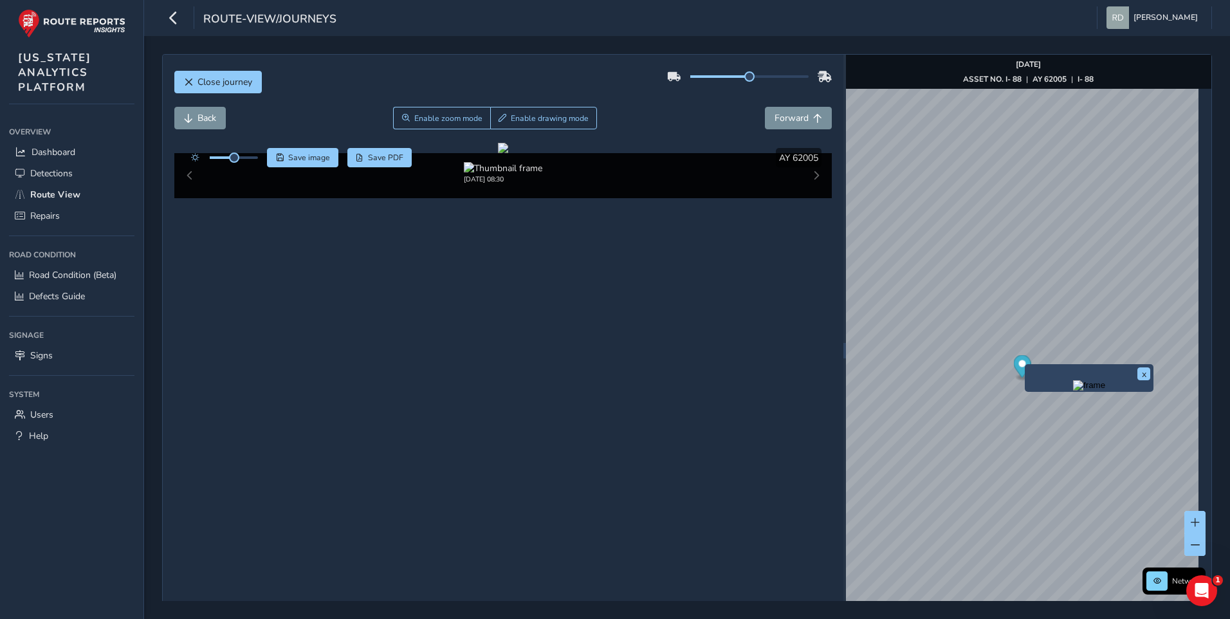
click at [812, 198] on div "[DATE] 08:30" at bounding box center [503, 175] width 658 height 45
click at [552, 117] on span "Enable drawing mode" at bounding box center [550, 118] width 78 height 10
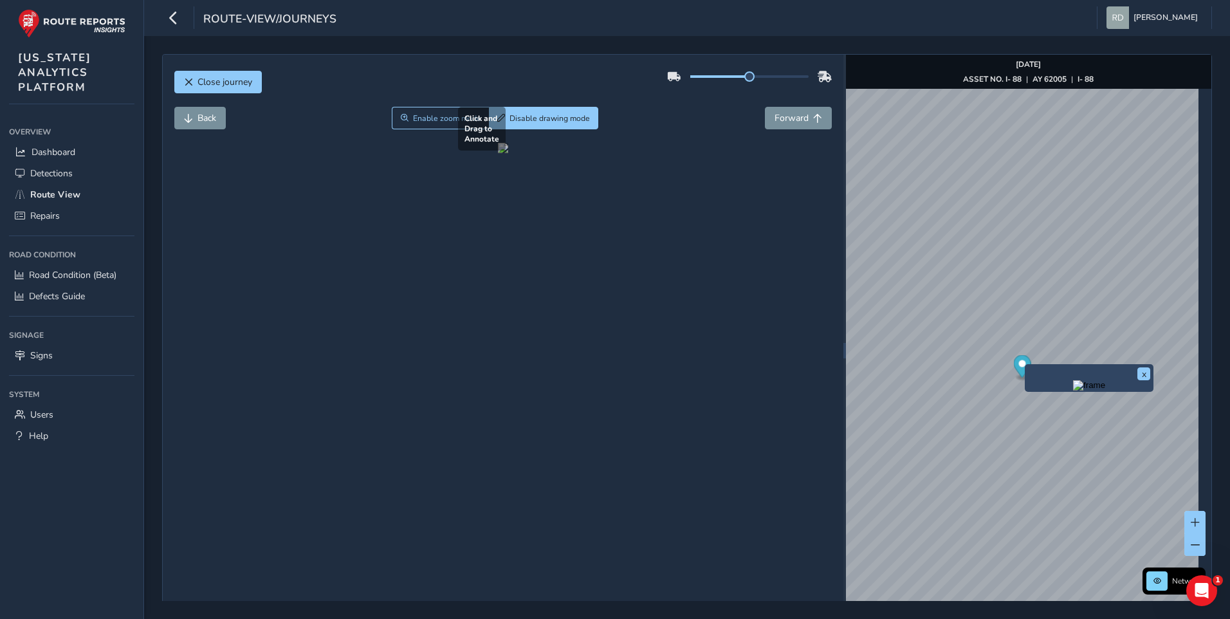
drag, startPoint x: 381, startPoint y: 418, endPoint x: 518, endPoint y: 464, distance: 145.0
click at [508, 153] on div at bounding box center [503, 148] width 10 height 10
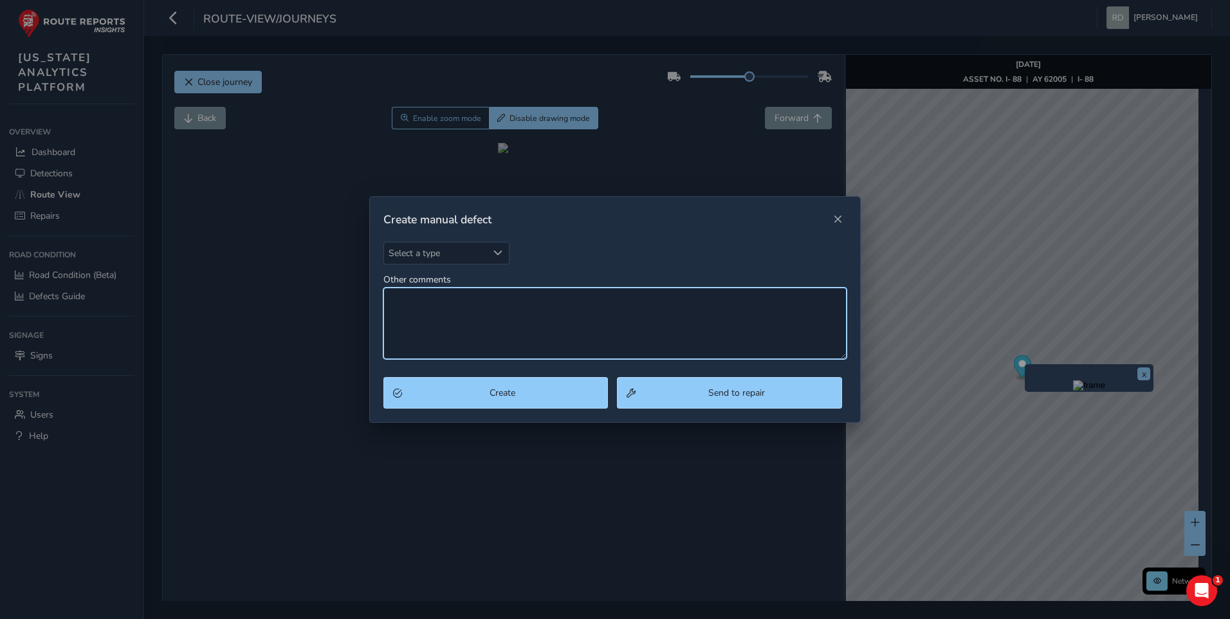
click at [628, 338] on textarea "Other comments" at bounding box center [615, 322] width 464 height 71
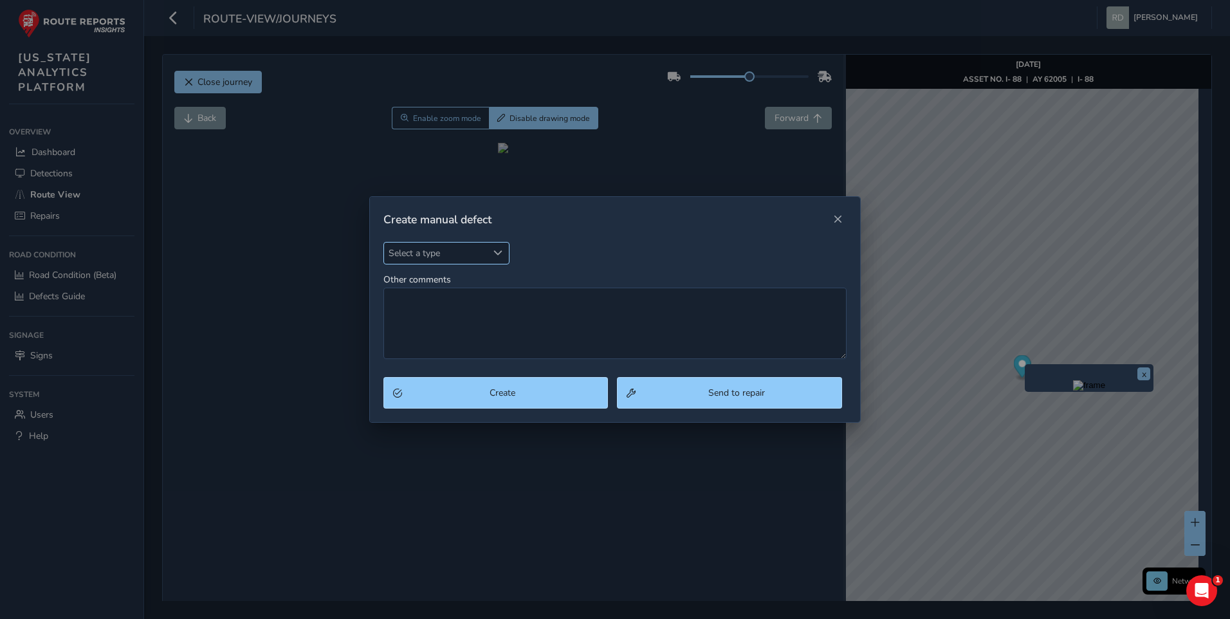
click at [464, 249] on span "Select a type" at bounding box center [436, 252] width 104 height 21
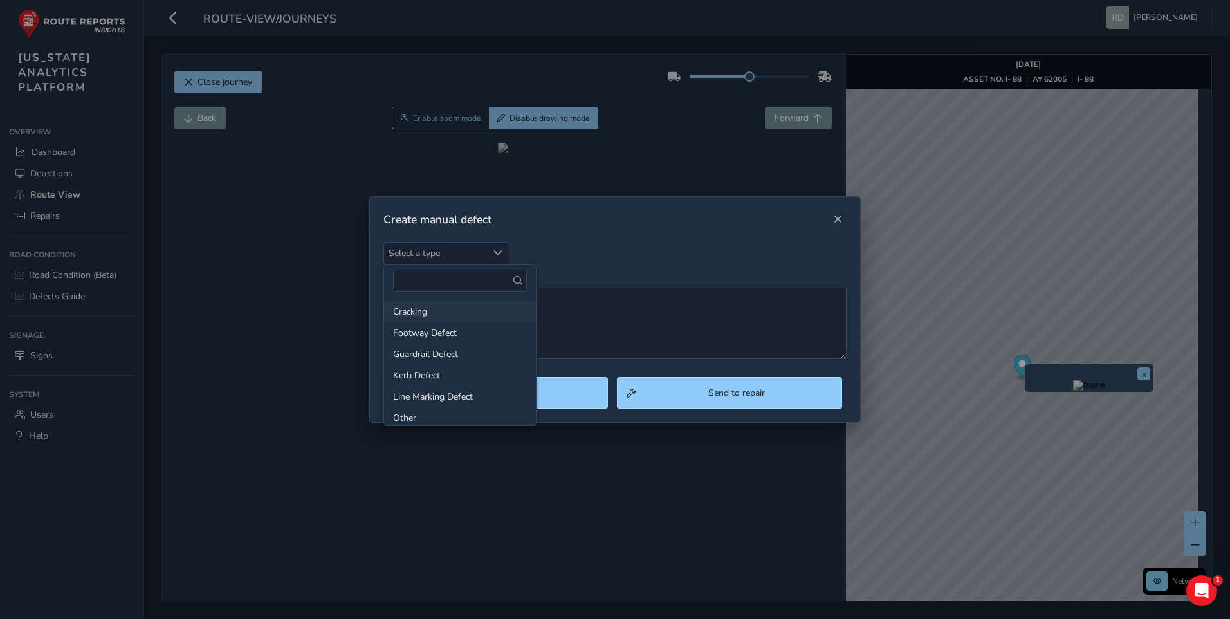
click at [419, 315] on li "Cracking" at bounding box center [460, 311] width 152 height 21
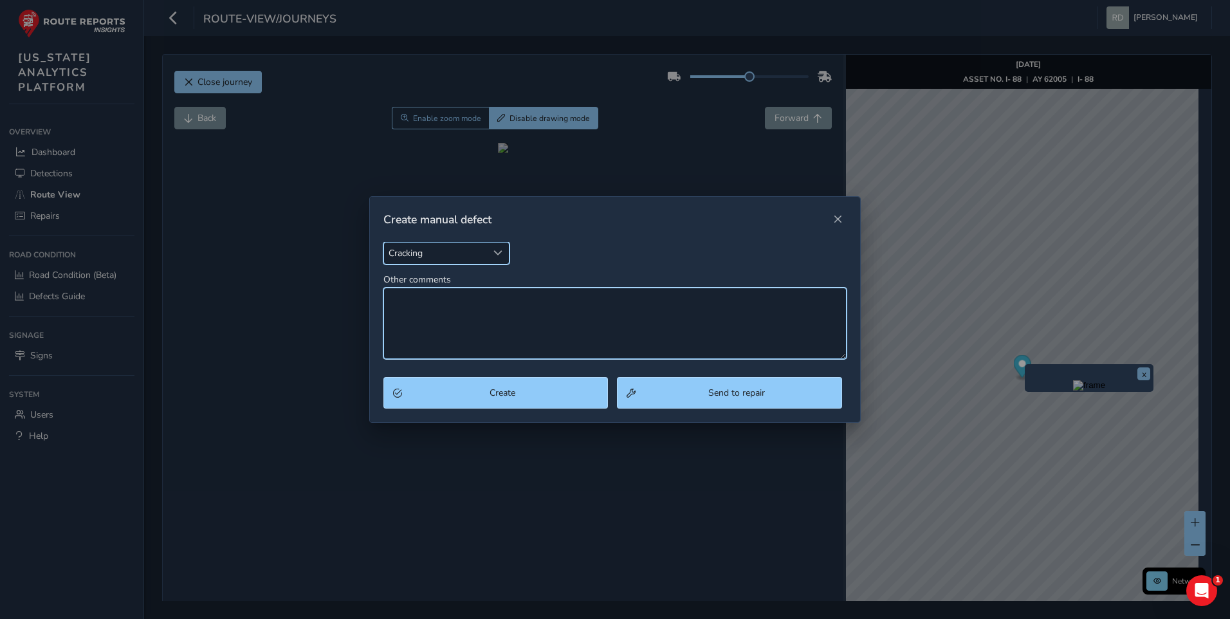
click at [594, 317] on textarea "Other comments" at bounding box center [615, 322] width 464 height 71
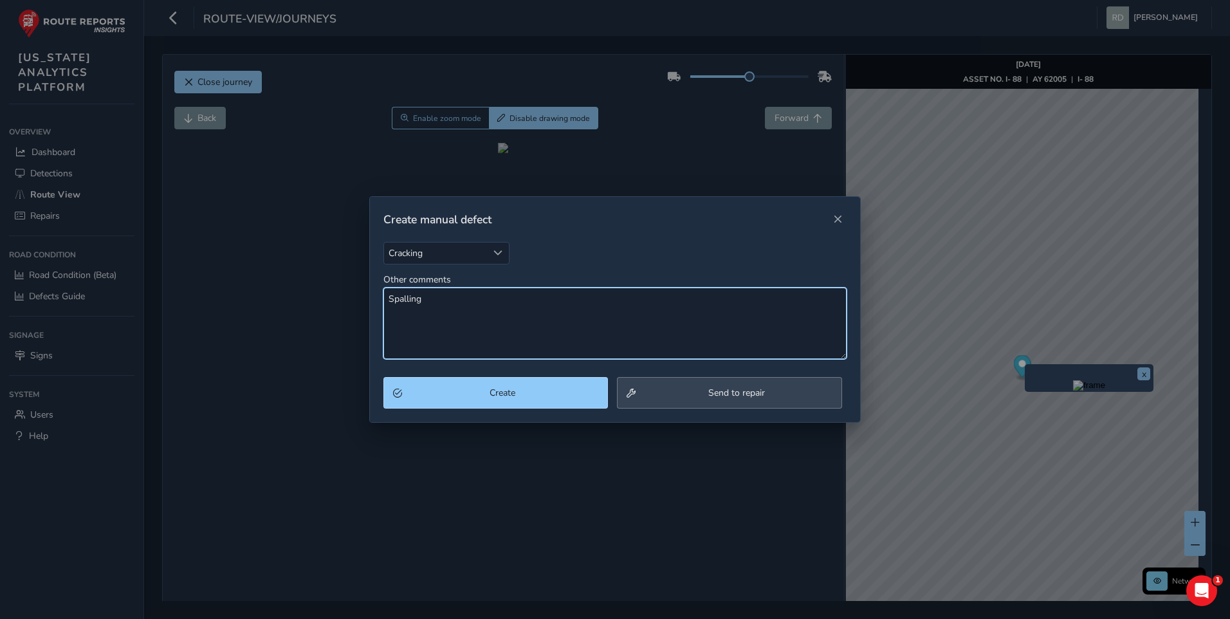
type textarea "Spalling"
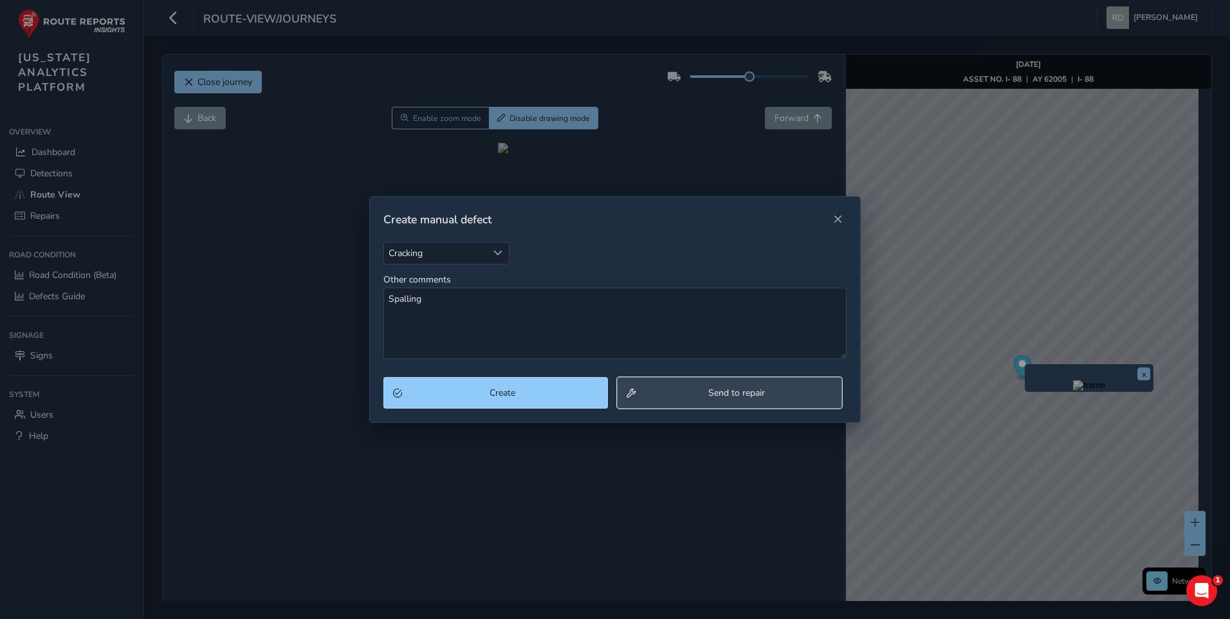
click at [733, 402] on button "Send to repair" at bounding box center [729, 393] width 225 height 32
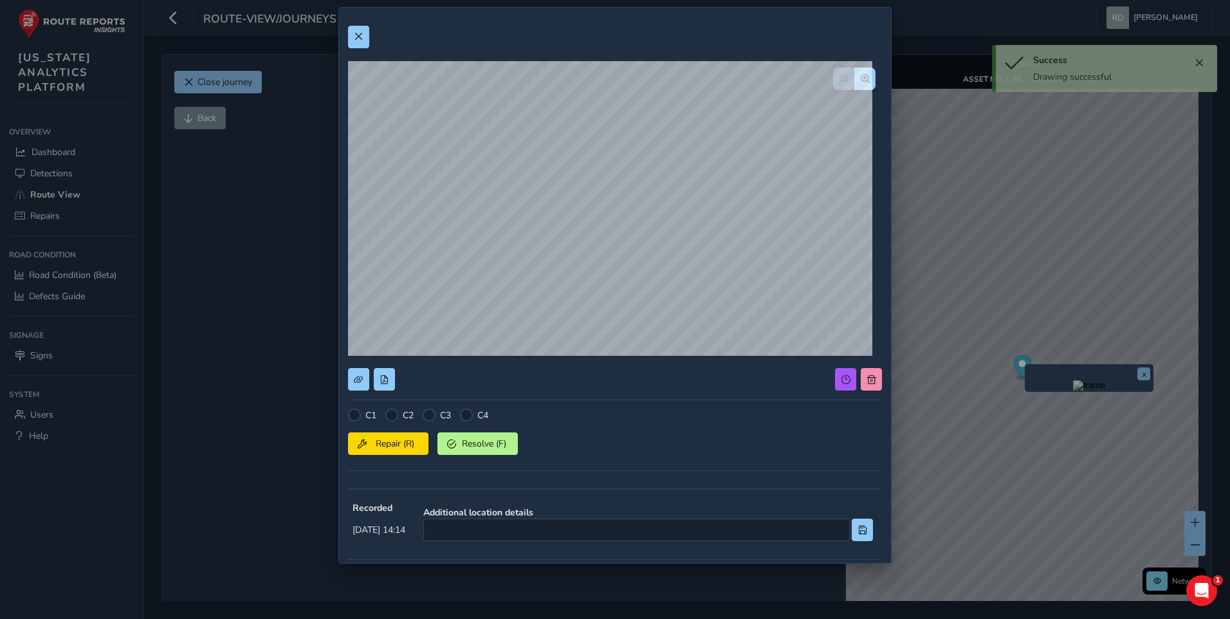
click at [394, 416] on div at bounding box center [391, 414] width 13 height 13
click at [403, 444] on span "Repair (R)" at bounding box center [395, 443] width 48 height 12
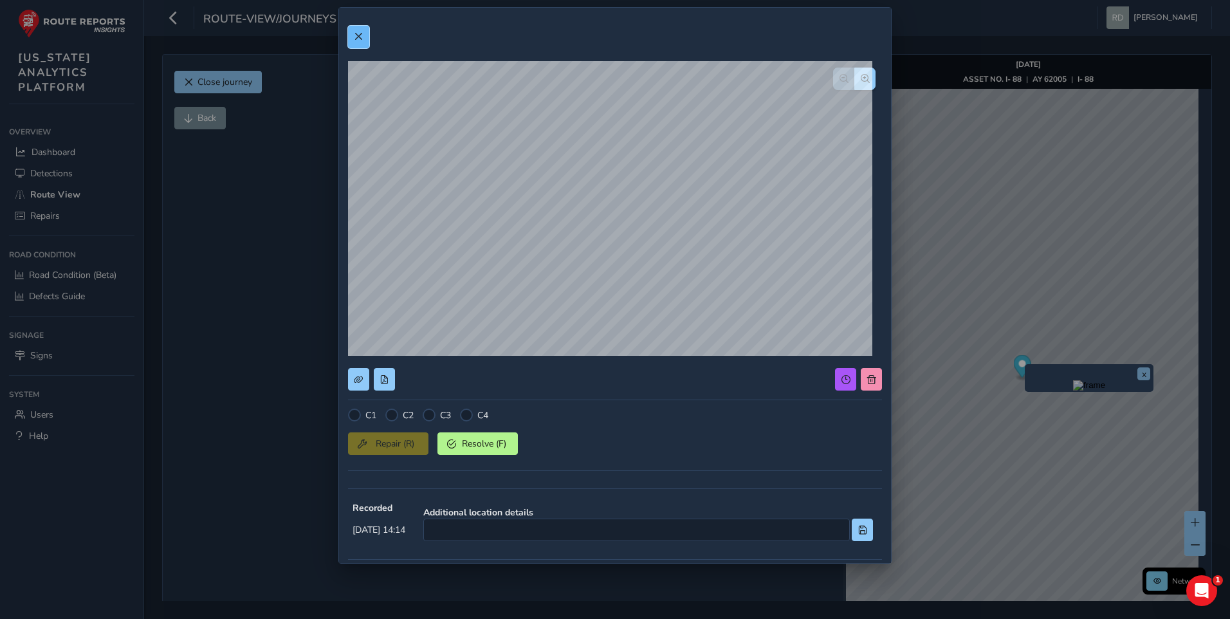
click at [366, 41] on button at bounding box center [358, 37] width 21 height 23
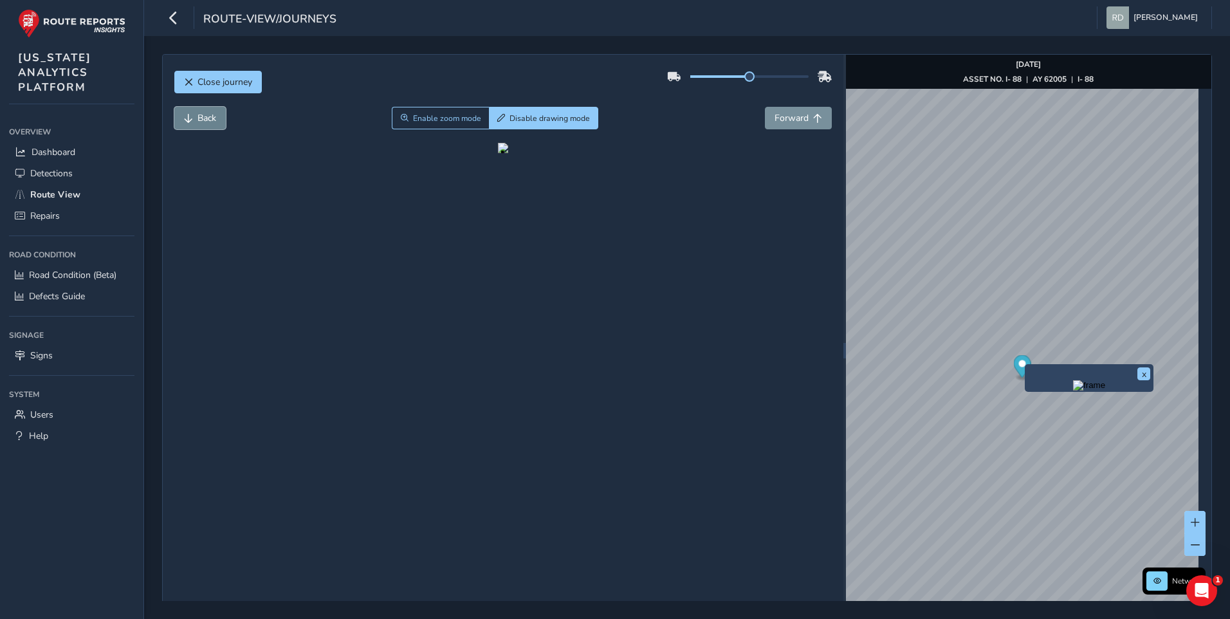
click at [201, 114] on span "Back" at bounding box center [206, 118] width 19 height 12
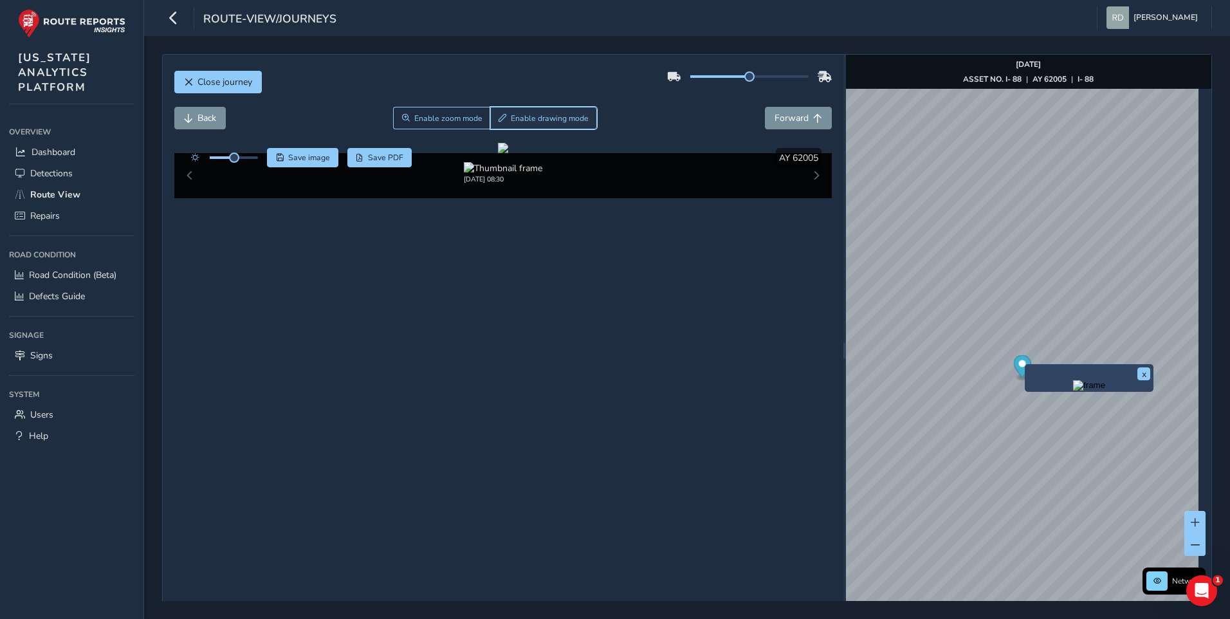
click at [552, 127] on button "Enable drawing mode" at bounding box center [543, 118] width 107 height 23
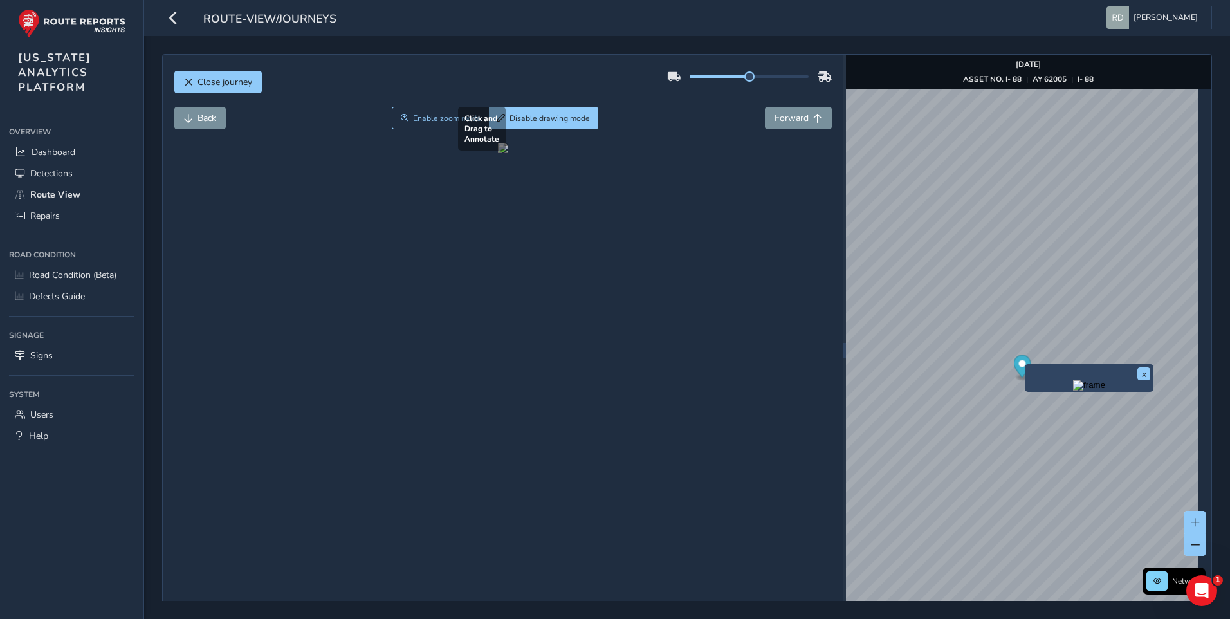
drag, startPoint x: 446, startPoint y: 397, endPoint x: 674, endPoint y: 471, distance: 240.0
click at [508, 153] on div at bounding box center [503, 148] width 10 height 10
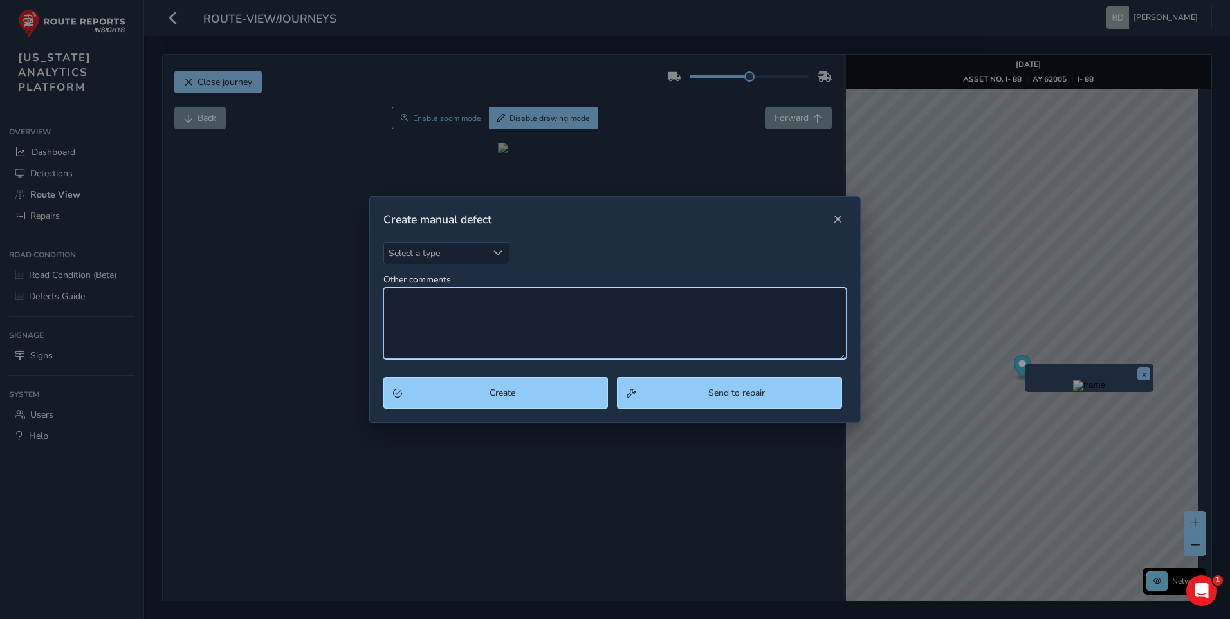
click at [624, 322] on textarea "Other comments" at bounding box center [615, 322] width 464 height 71
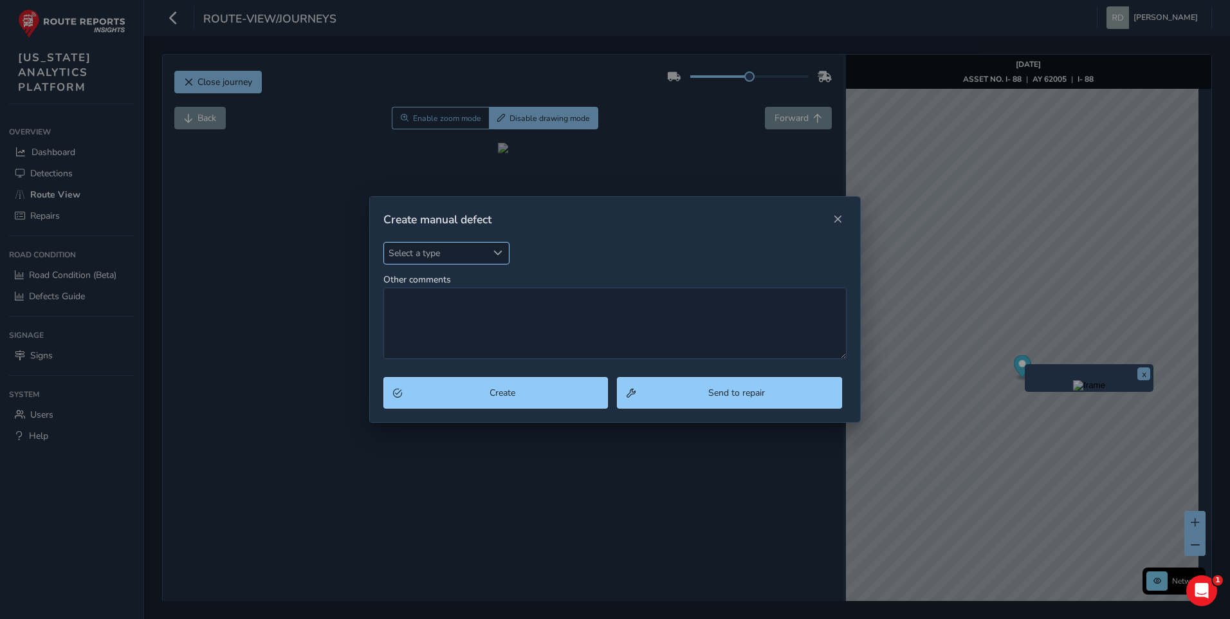
click at [504, 259] on div "Select a type" at bounding box center [497, 252] width 21 height 21
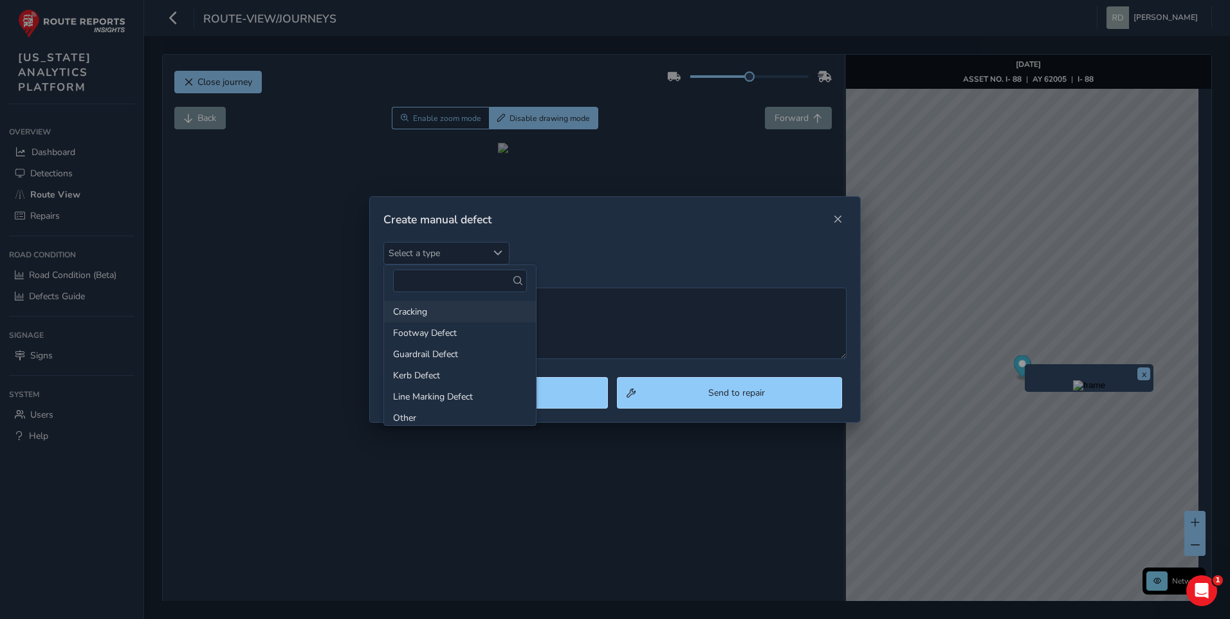
click at [412, 309] on li "Cracking" at bounding box center [460, 311] width 152 height 21
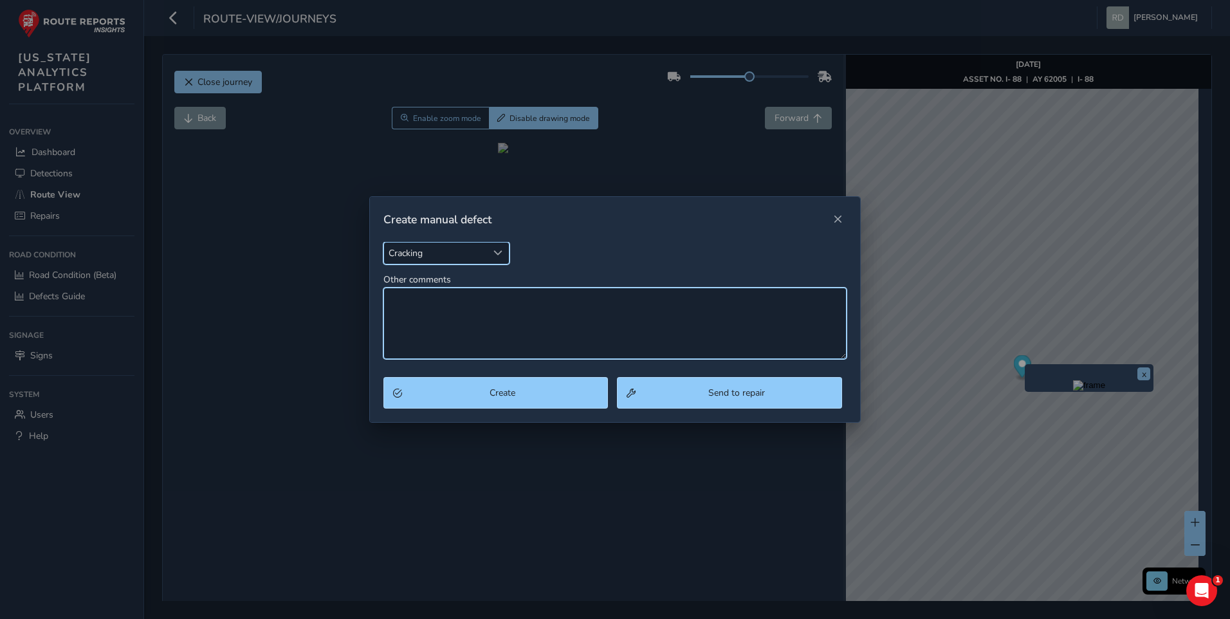
click at [655, 308] on textarea "Other comments" at bounding box center [615, 322] width 464 height 71
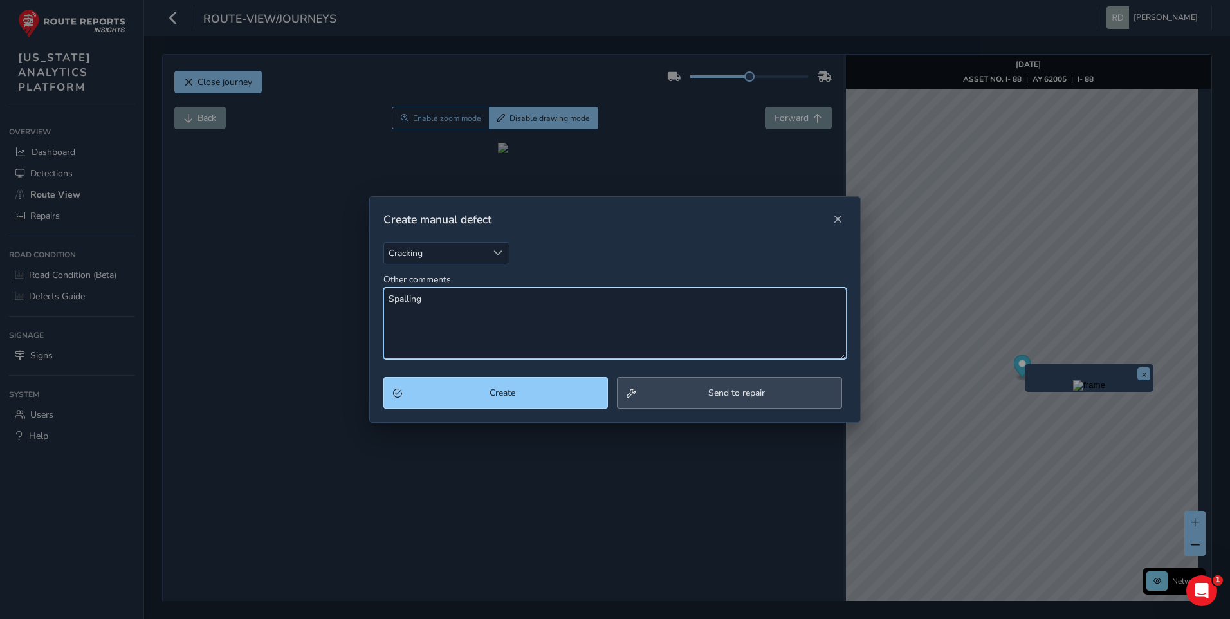
type textarea "Spalling"
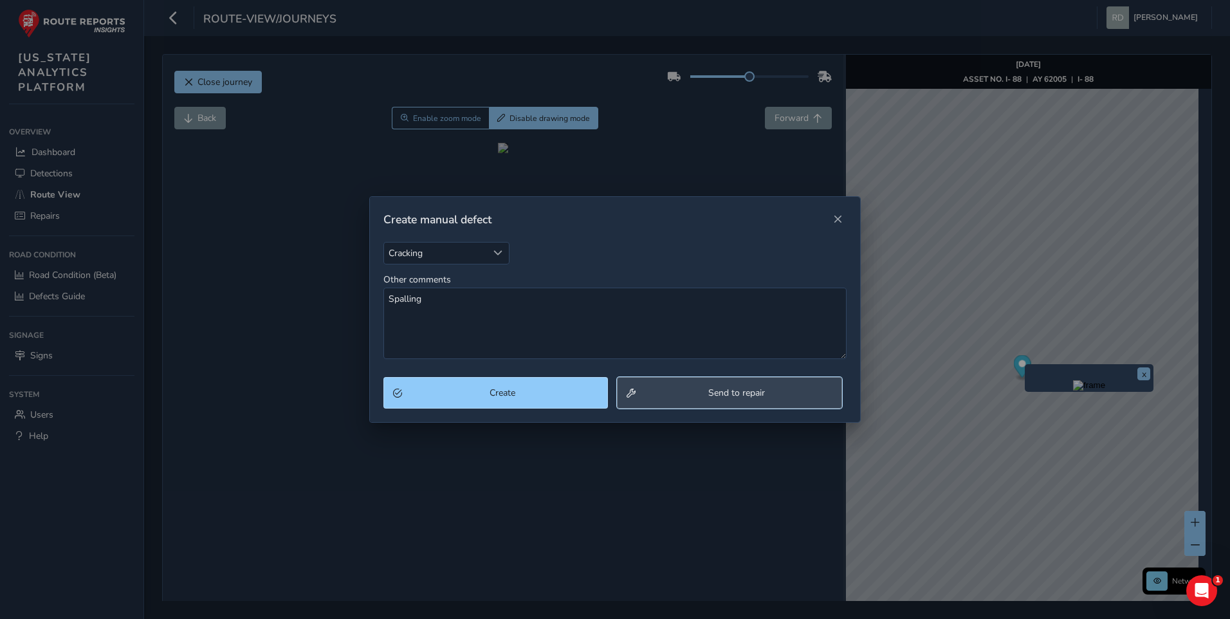
click at [735, 399] on button "Send to repair" at bounding box center [729, 393] width 225 height 32
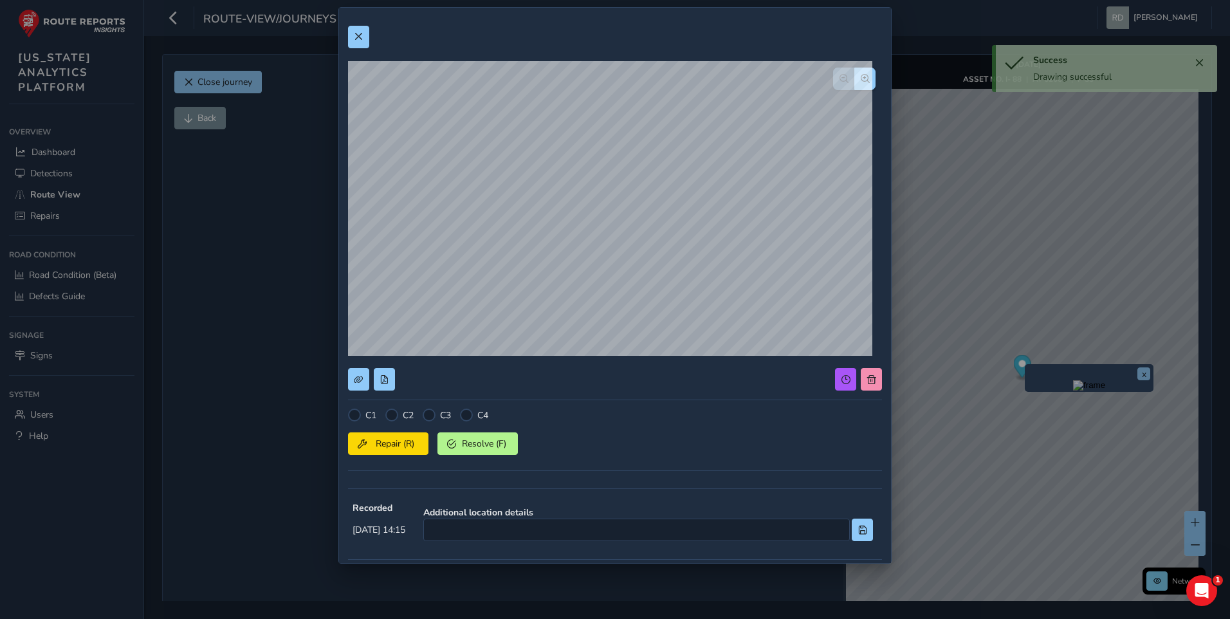
click at [399, 409] on div "C2" at bounding box center [399, 414] width 28 height 13
click at [397, 415] on div at bounding box center [391, 414] width 13 height 13
click at [395, 457] on div "C1 C2 C3 C4 Repair (R) Resolve (F)" at bounding box center [615, 443] width 534 height 71
click at [397, 448] on span "Repair (R)" at bounding box center [395, 443] width 48 height 12
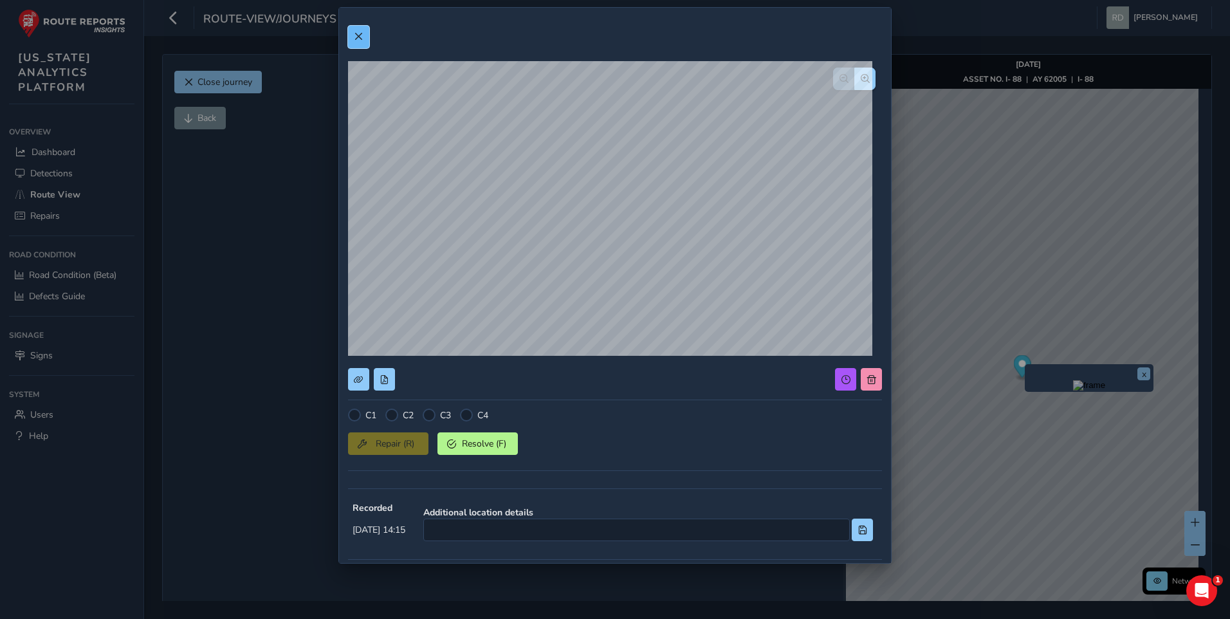
click at [359, 34] on span at bounding box center [358, 36] width 9 height 9
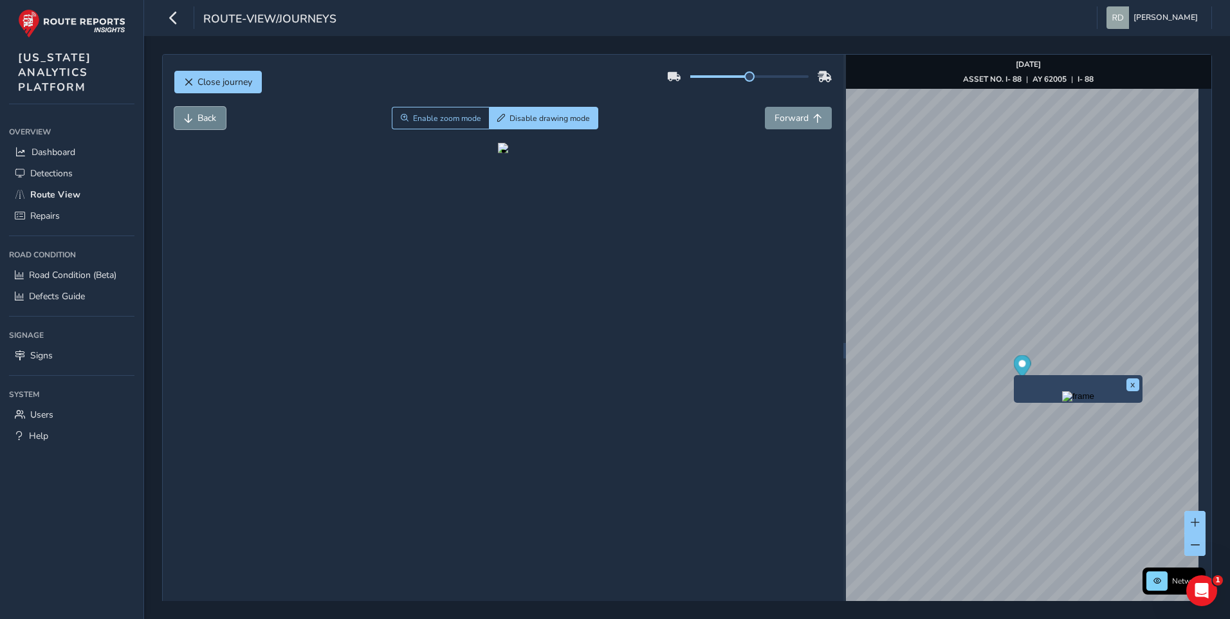
click at [181, 117] on button "Back" at bounding box center [199, 118] width 51 height 23
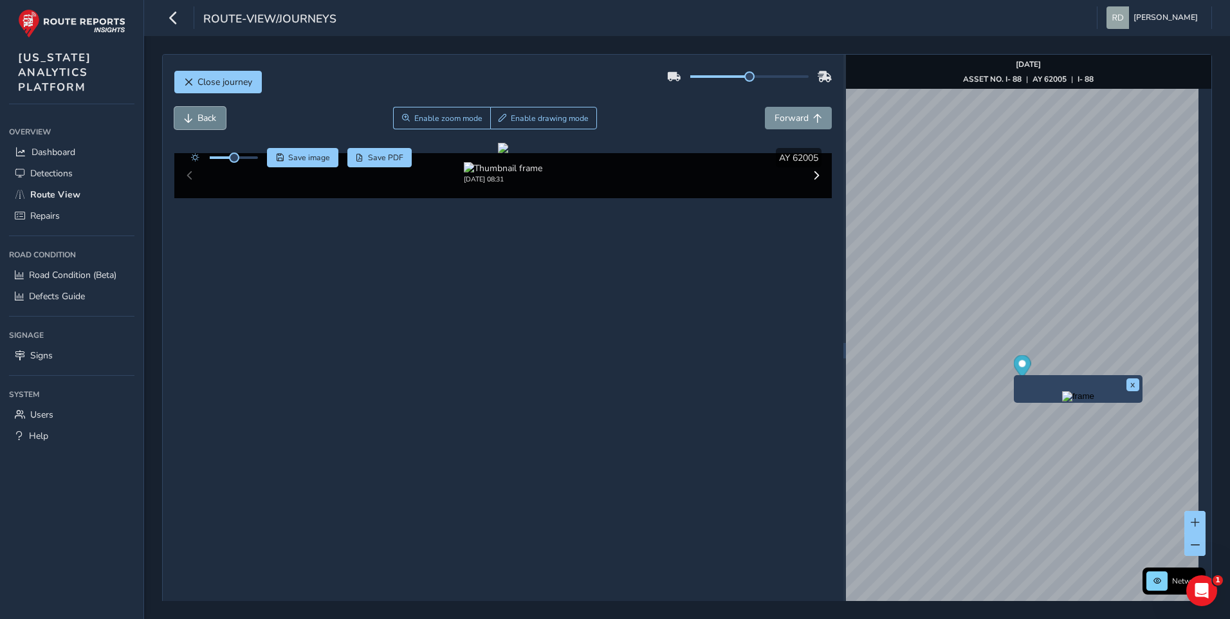
scroll to position [26, 0]
